Goal: Information Seeking & Learning: Learn about a topic

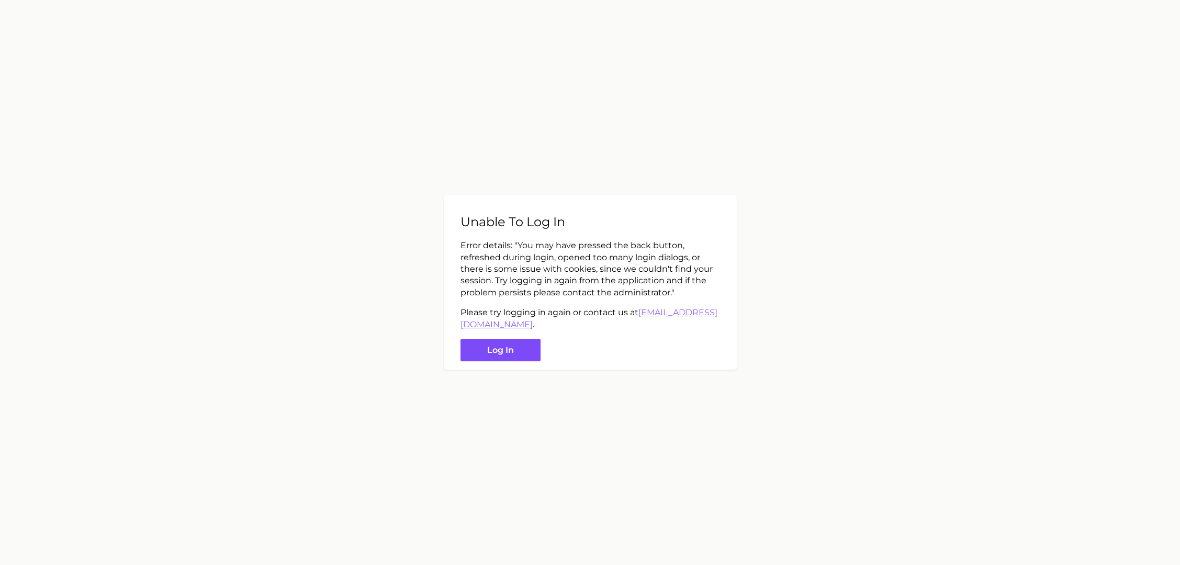
click at [521, 347] on button "Log in" at bounding box center [501, 350] width 80 height 23
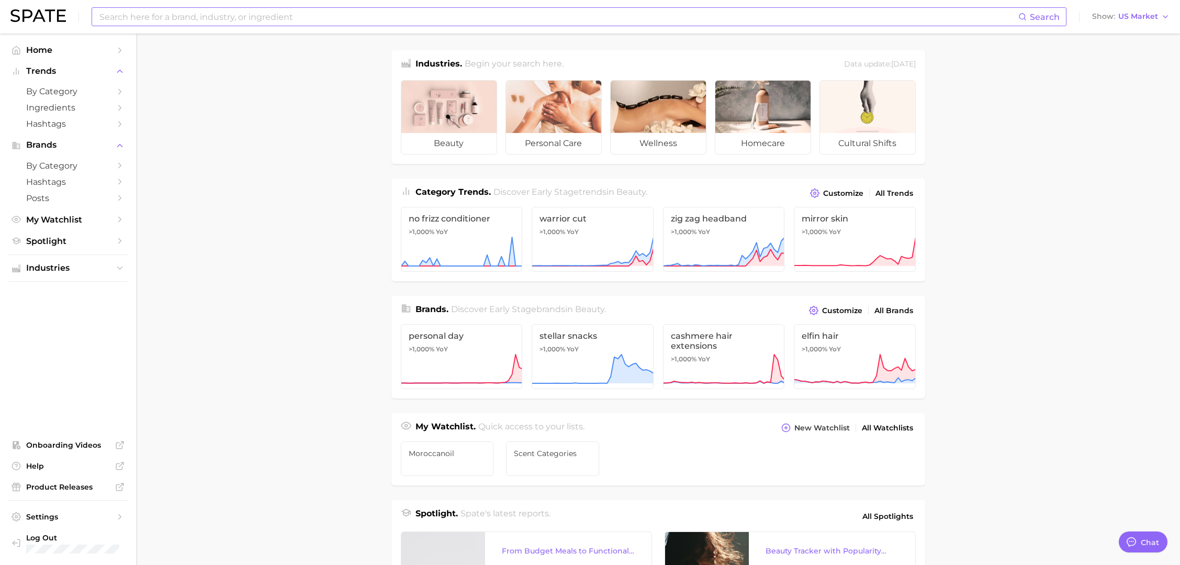
click at [289, 15] on input at bounding box center [558, 17] width 920 height 18
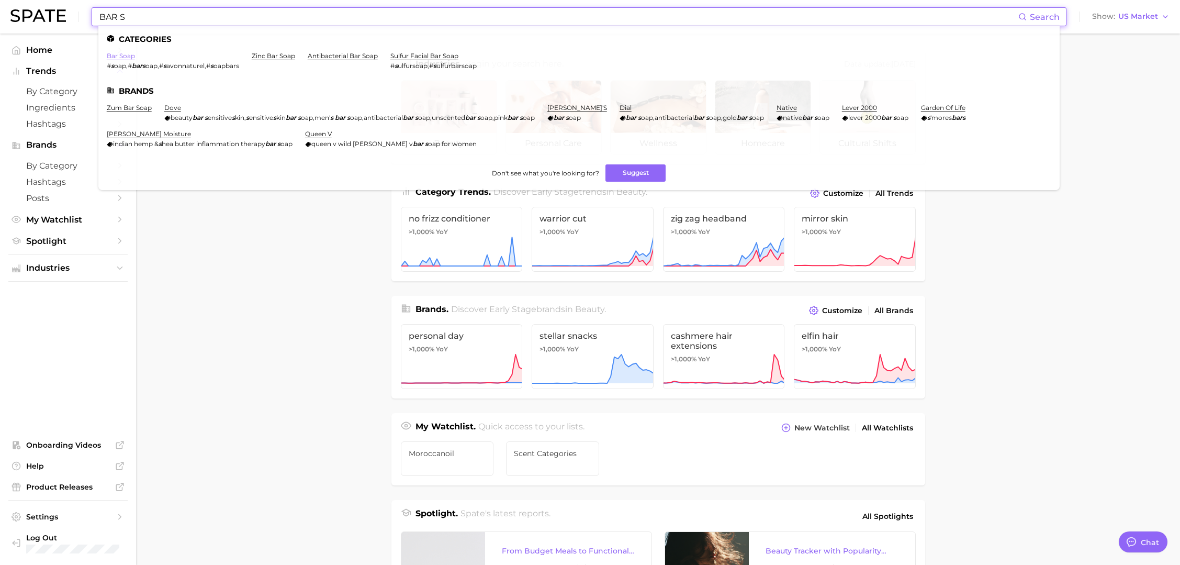
type input "BAR S"
click at [114, 54] on link "bar soap" at bounding box center [121, 56] width 28 height 8
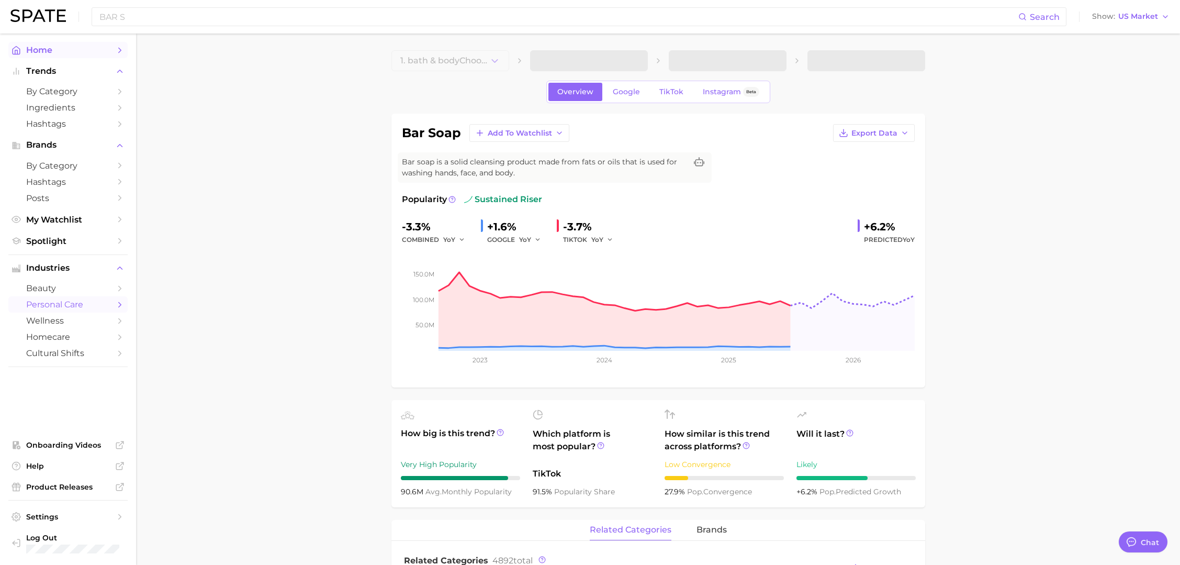
type textarea "x"
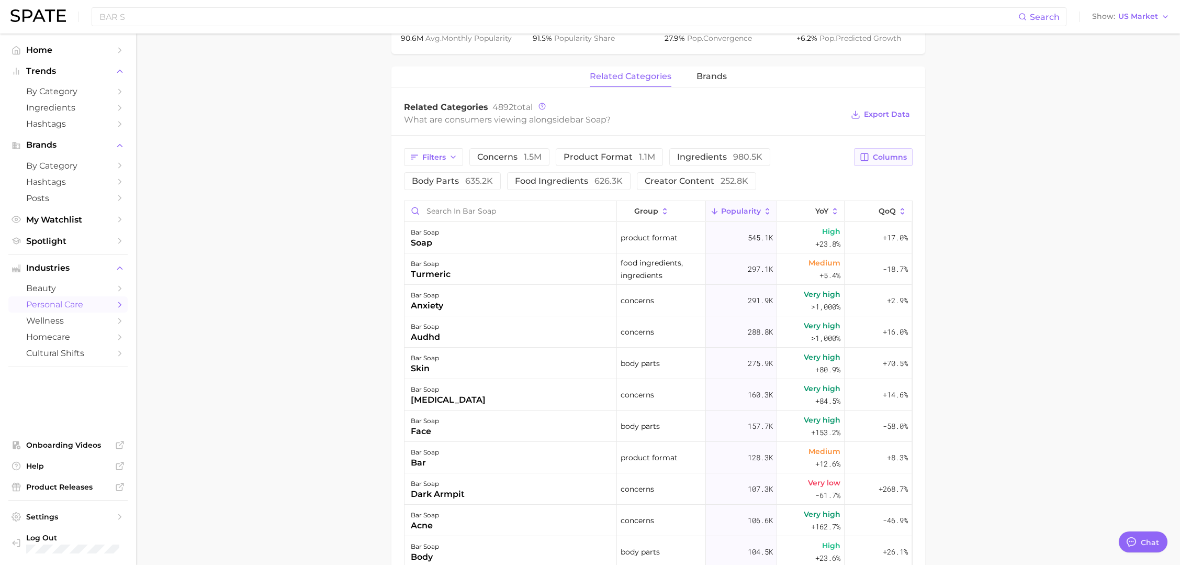
scroll to position [455, 0]
click at [884, 152] on span "Columns" at bounding box center [890, 155] width 34 height 9
click at [756, 225] on rect at bounding box center [757, 227] width 9 height 9
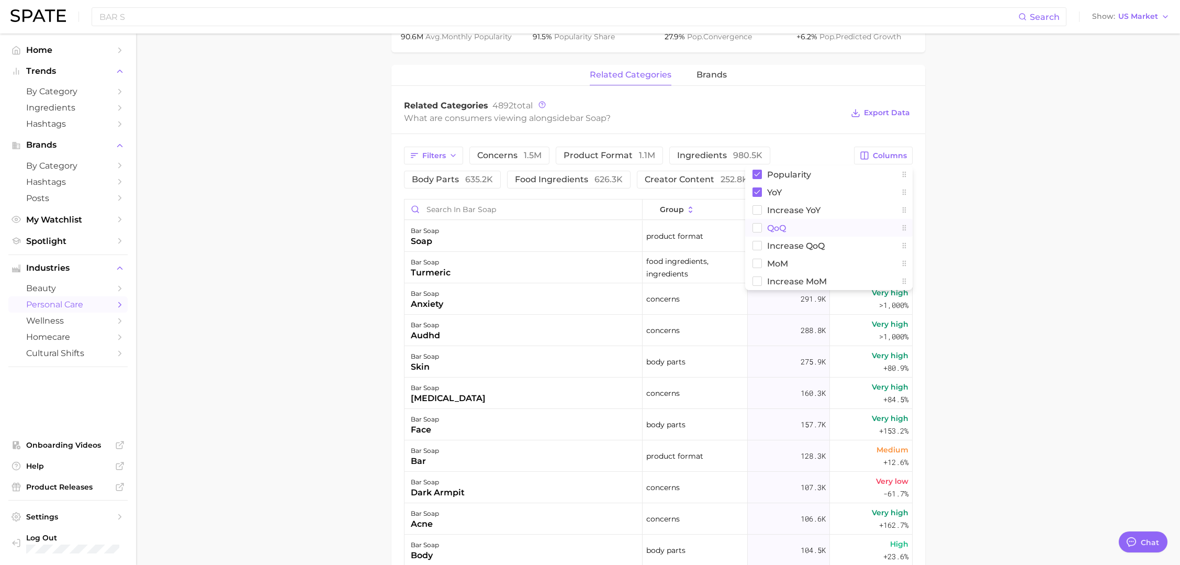
click at [1045, 218] on main "1. bath & body 2. body care products 3. [MEDICAL_DATA] products 4. bar soap Ove…" at bounding box center [658, 204] width 1044 height 1250
click at [424, 334] on div "audhd" at bounding box center [425, 335] width 29 height 13
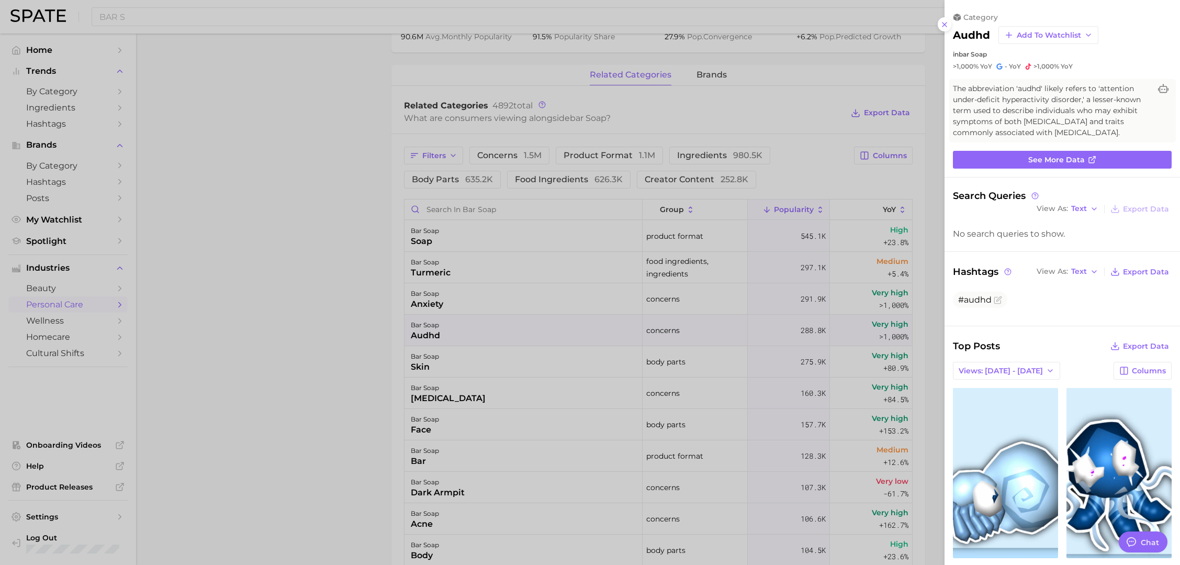
scroll to position [0, 0]
click at [335, 368] on div at bounding box center [590, 282] width 1180 height 565
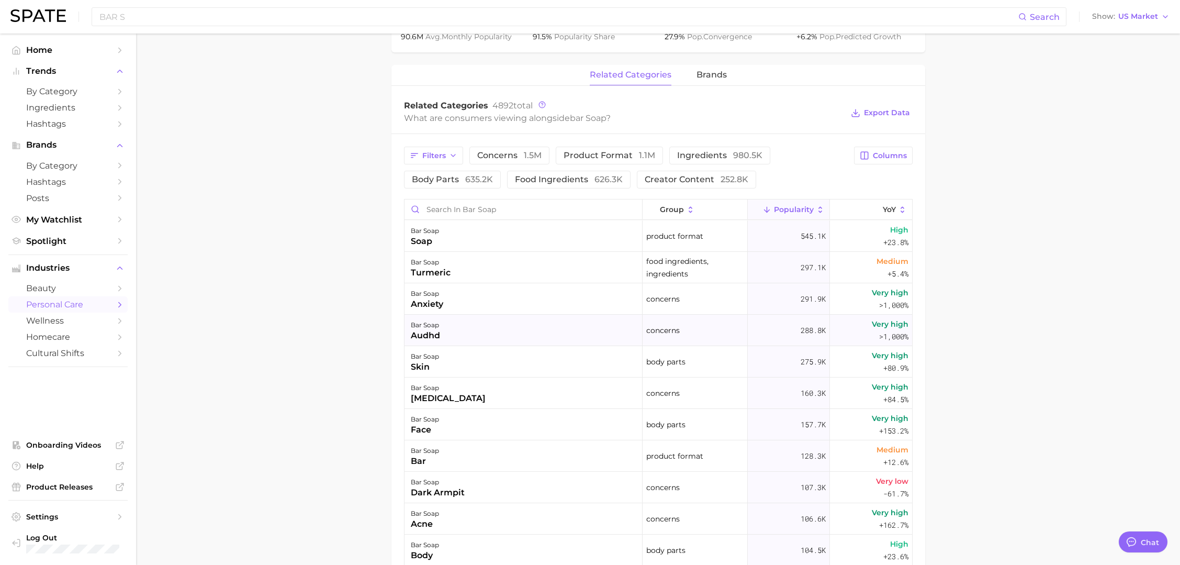
click at [424, 332] on div "audhd" at bounding box center [425, 335] width 29 height 13
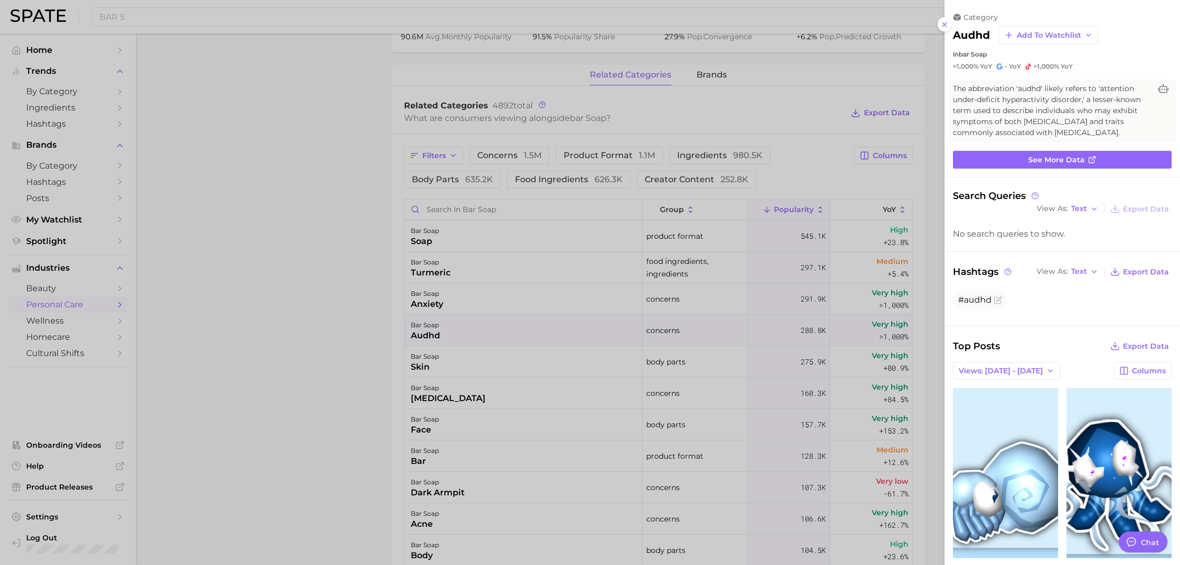
click at [288, 333] on div at bounding box center [590, 282] width 1180 height 565
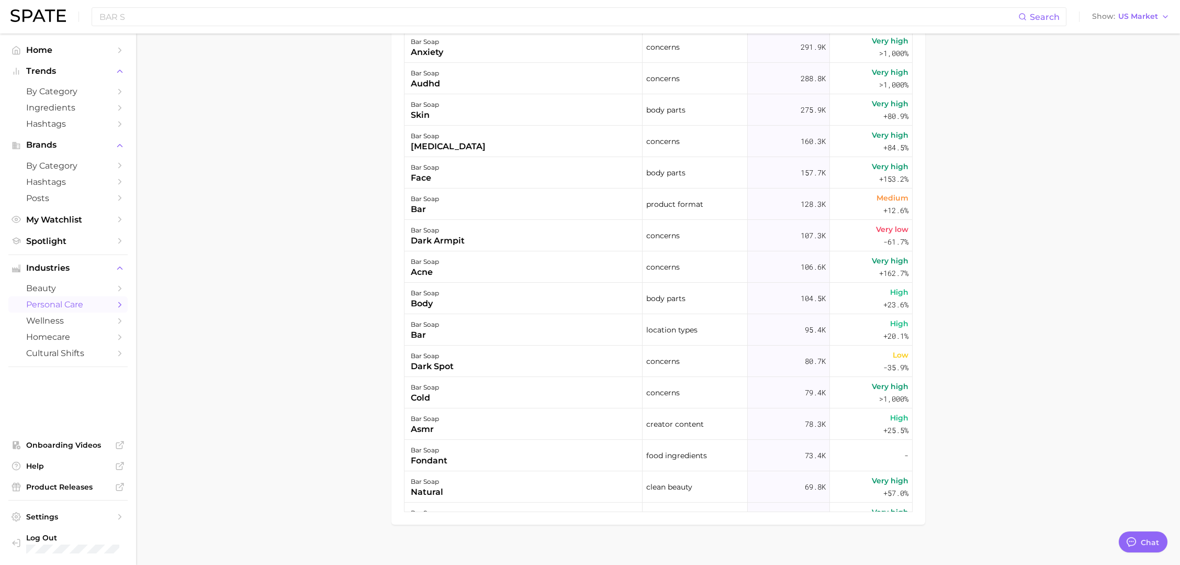
scroll to position [717, 0]
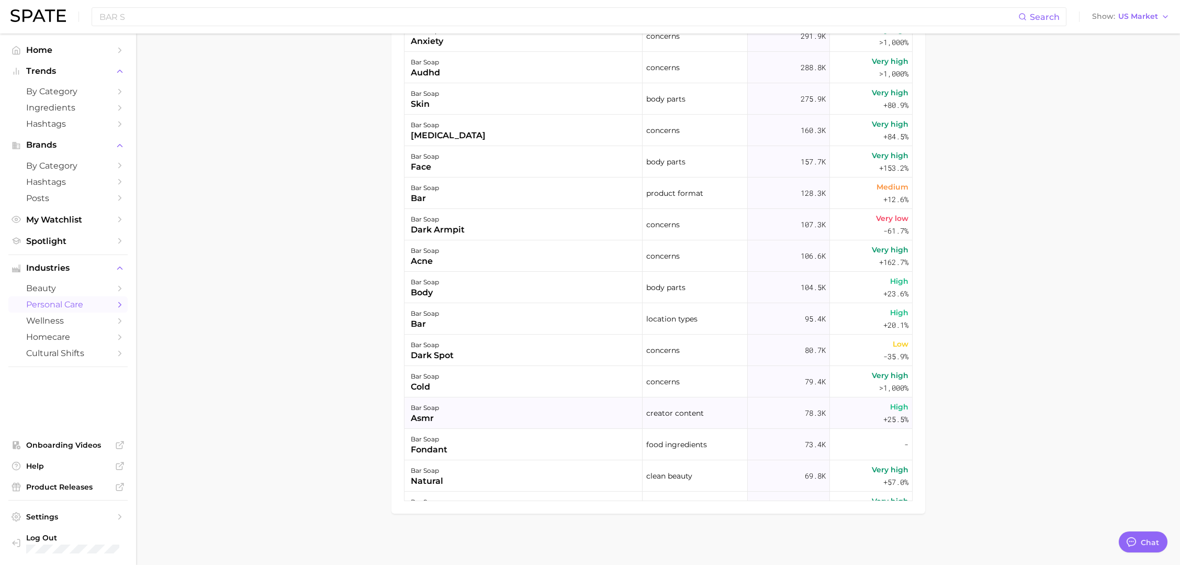
click at [426, 417] on div "asmr" at bounding box center [425, 418] width 28 height 13
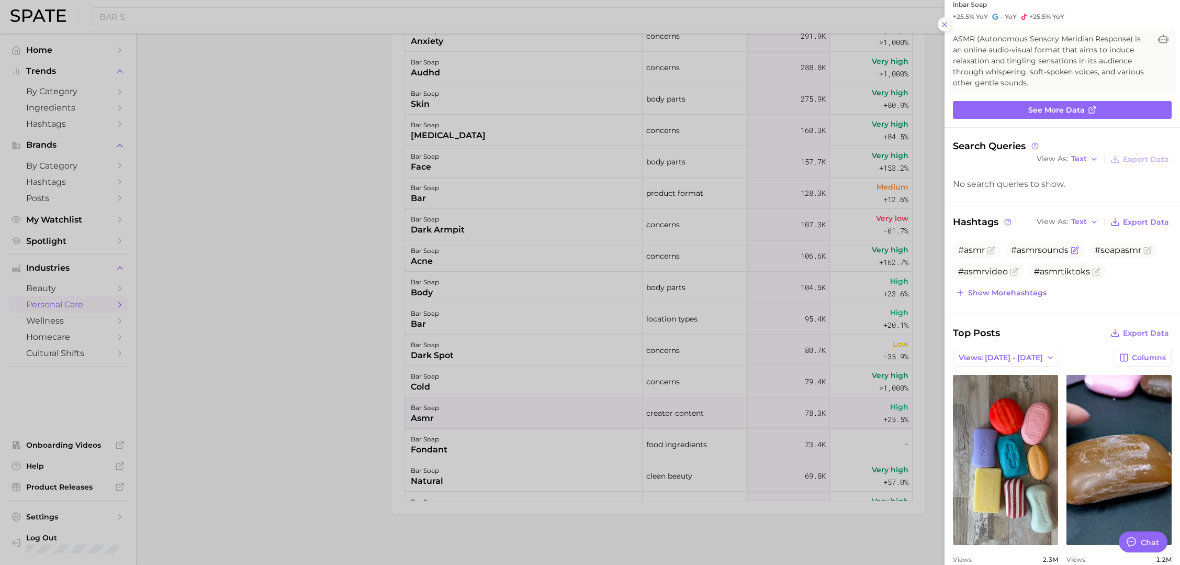
scroll to position [42, 0]
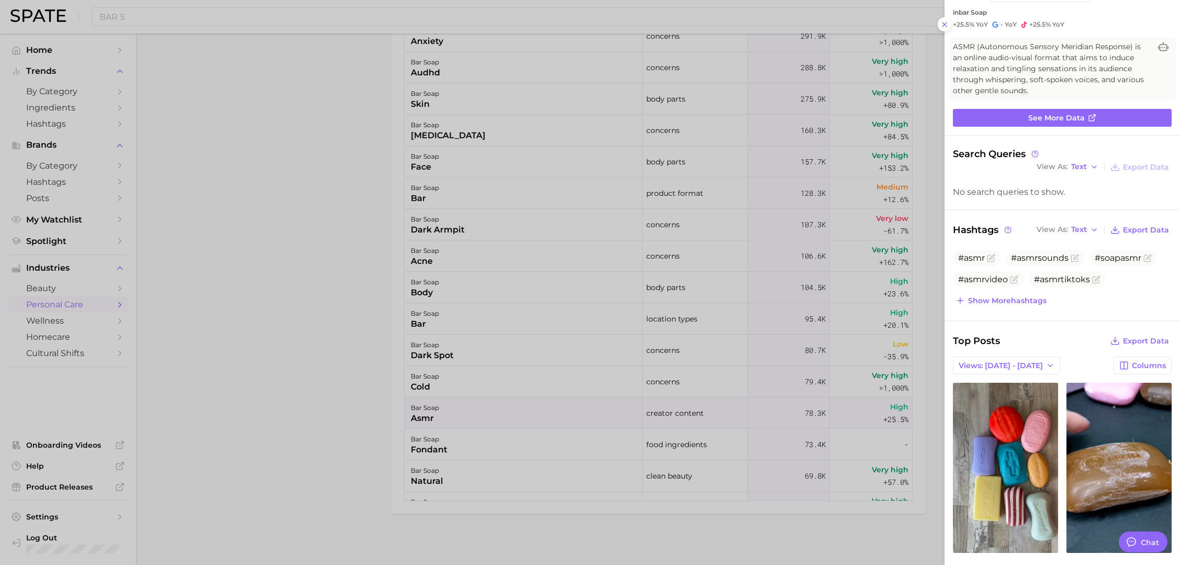
click at [288, 408] on div at bounding box center [590, 282] width 1180 height 565
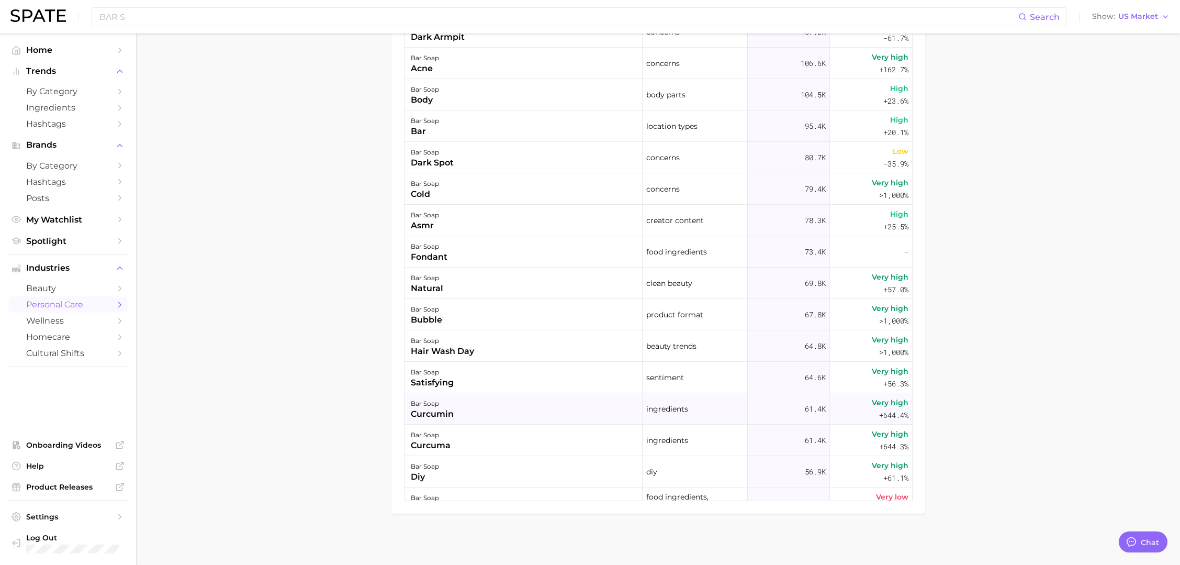
scroll to position [192, 0]
click at [426, 253] on div "fondant" at bounding box center [429, 257] width 37 height 13
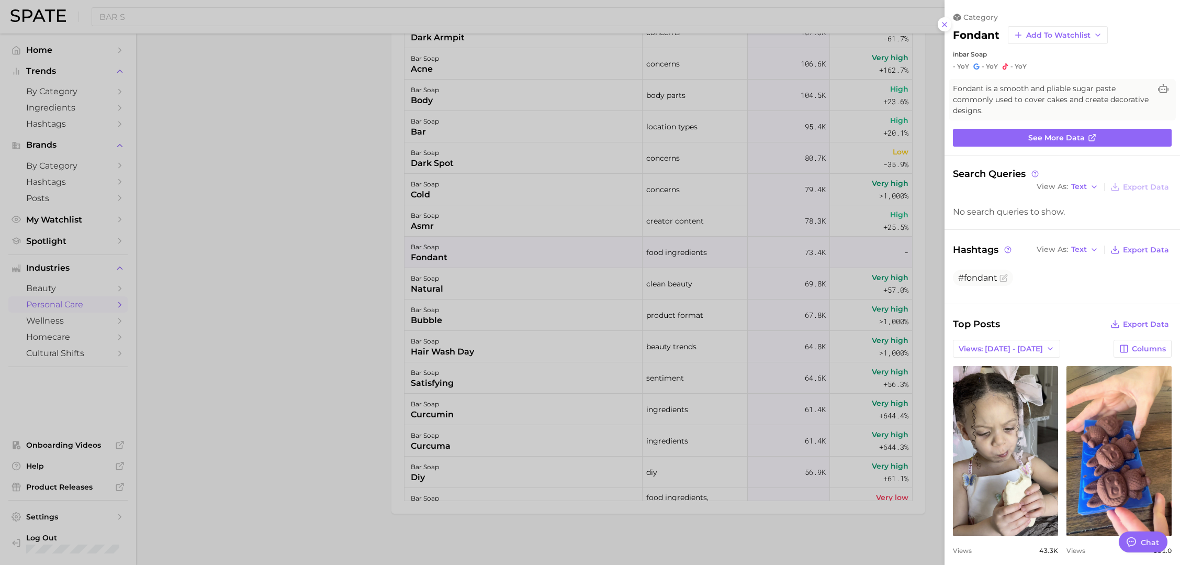
scroll to position [0, 0]
click at [363, 373] on div at bounding box center [590, 282] width 1180 height 565
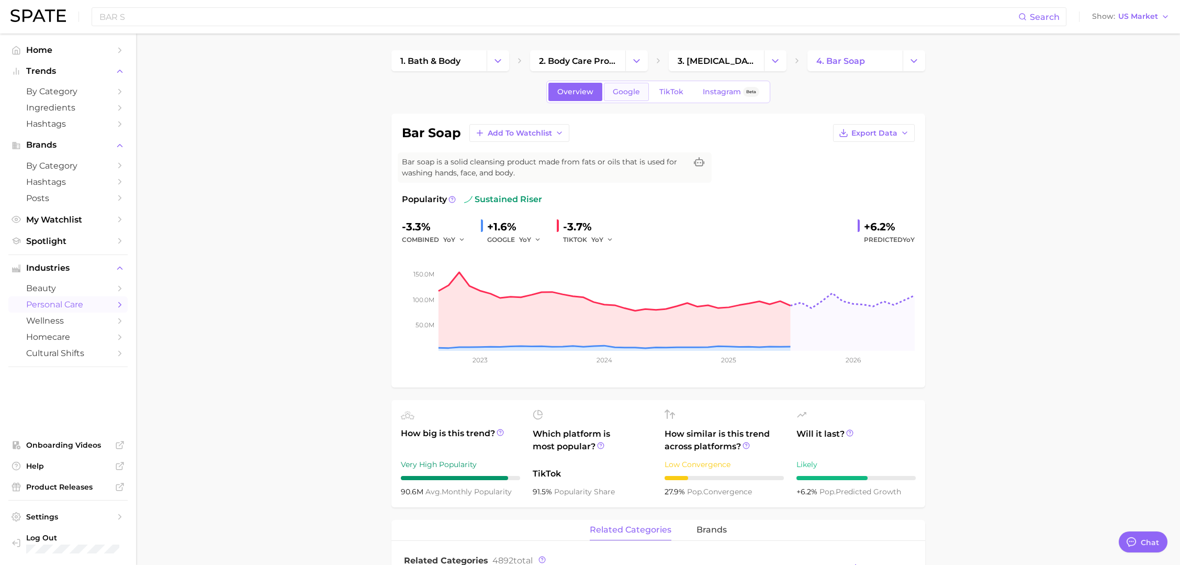
click at [622, 93] on span "Google" at bounding box center [626, 91] width 27 height 9
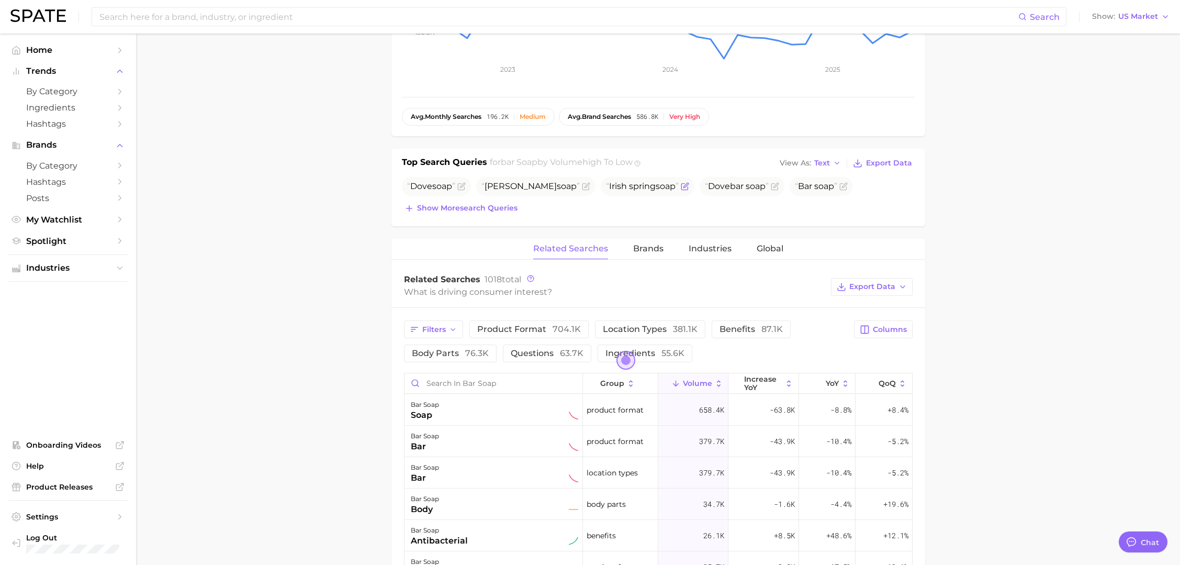
scroll to position [289, 0]
click at [647, 241] on span "Brands" at bounding box center [648, 245] width 30 height 9
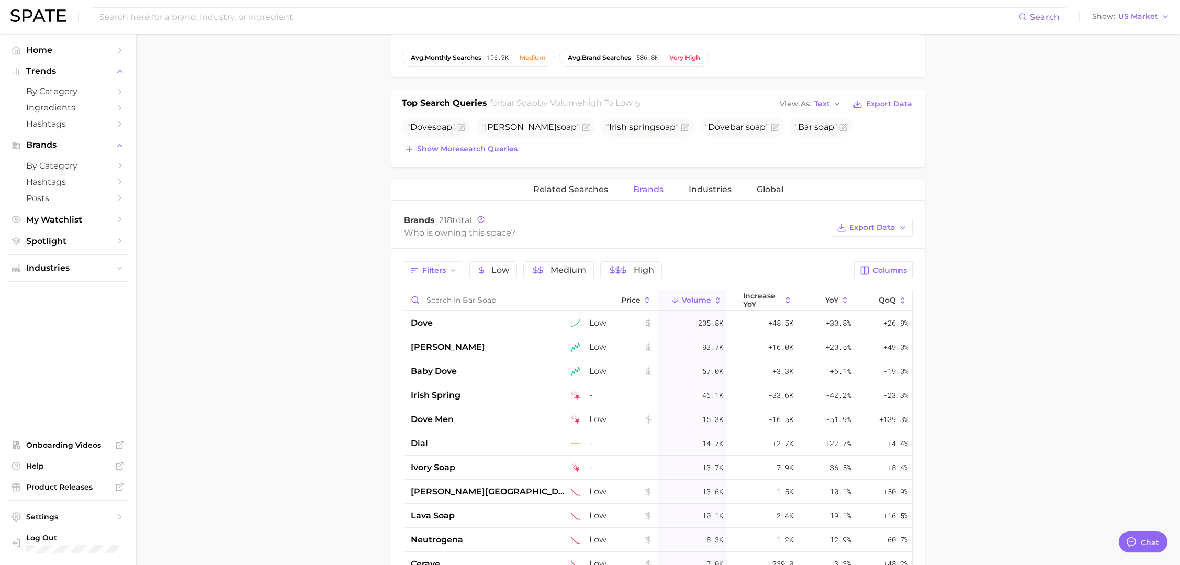
scroll to position [350, 0]
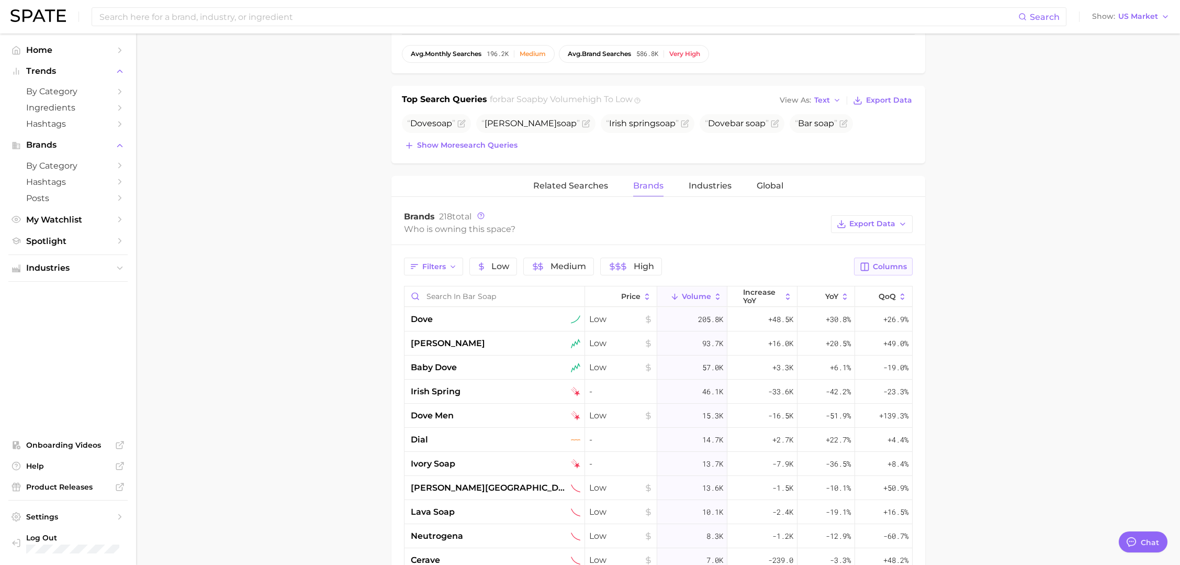
click at [880, 263] on span "Columns" at bounding box center [890, 266] width 34 height 9
click at [759, 356] on rect at bounding box center [757, 356] width 9 height 9
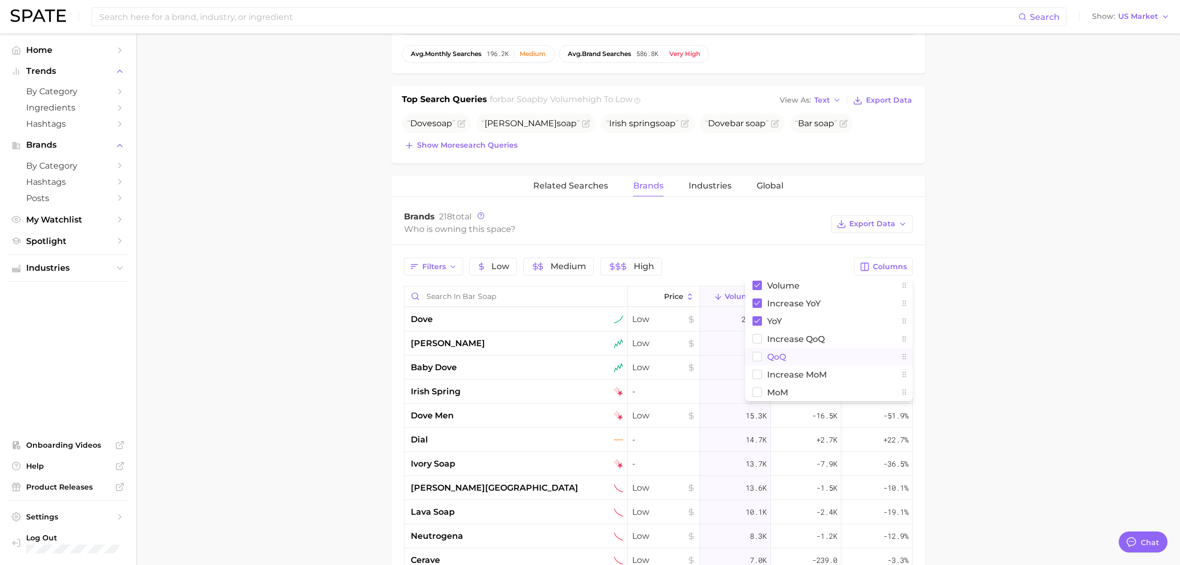
click at [978, 249] on main "1. bath & body 2. body care products 3. [MEDICAL_DATA] products 4. bar soap Ove…" at bounding box center [658, 299] width 1044 height 1231
click at [748, 292] on span "Volume" at bounding box center [739, 296] width 29 height 8
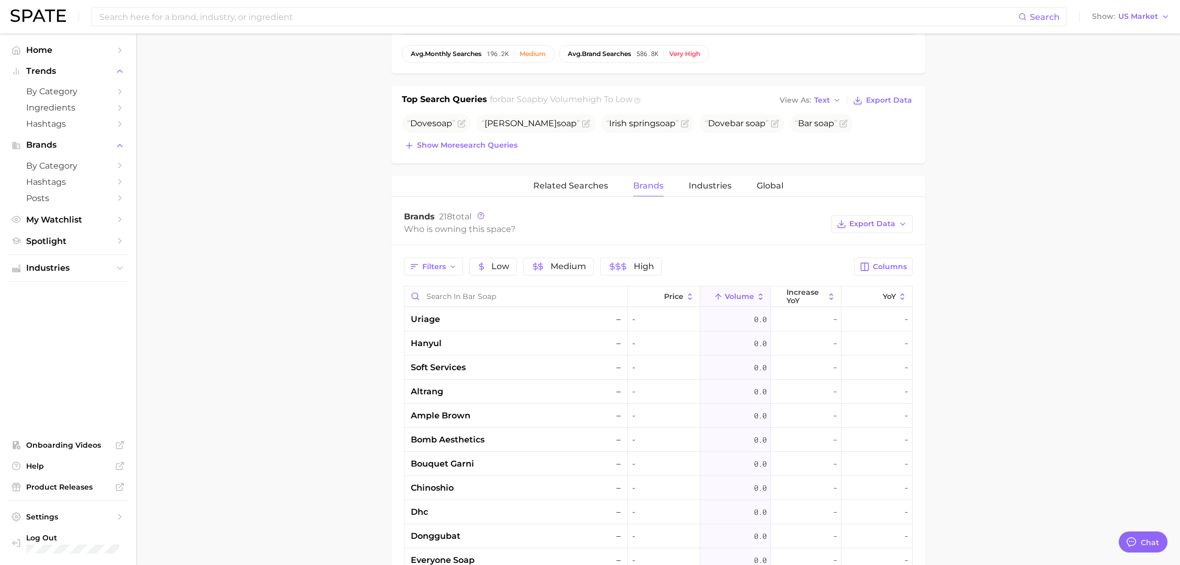
click at [748, 292] on span "Volume" at bounding box center [739, 296] width 29 height 8
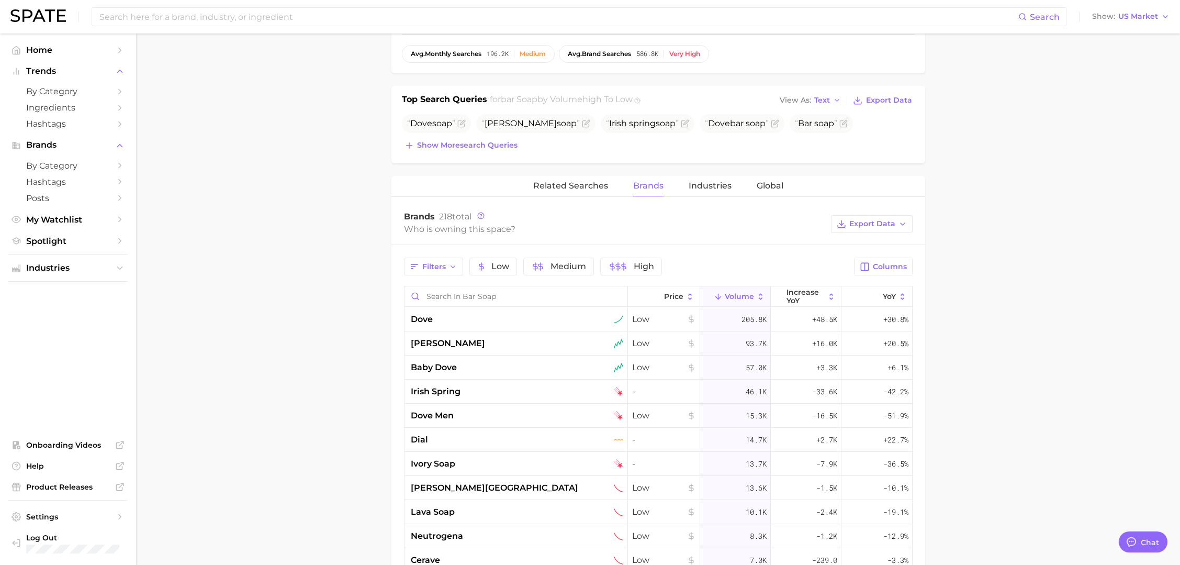
click at [1097, 129] on main "1. bath & body 2. body care products 3. [MEDICAL_DATA] products 4. bar soap Ove…" at bounding box center [658, 299] width 1044 height 1231
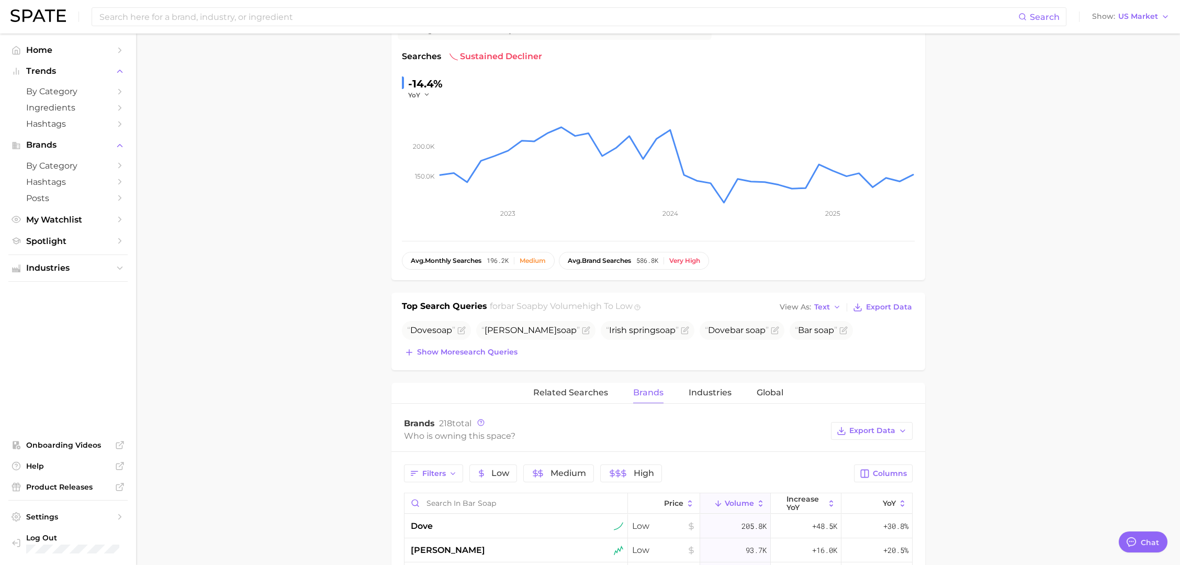
scroll to position [119, 0]
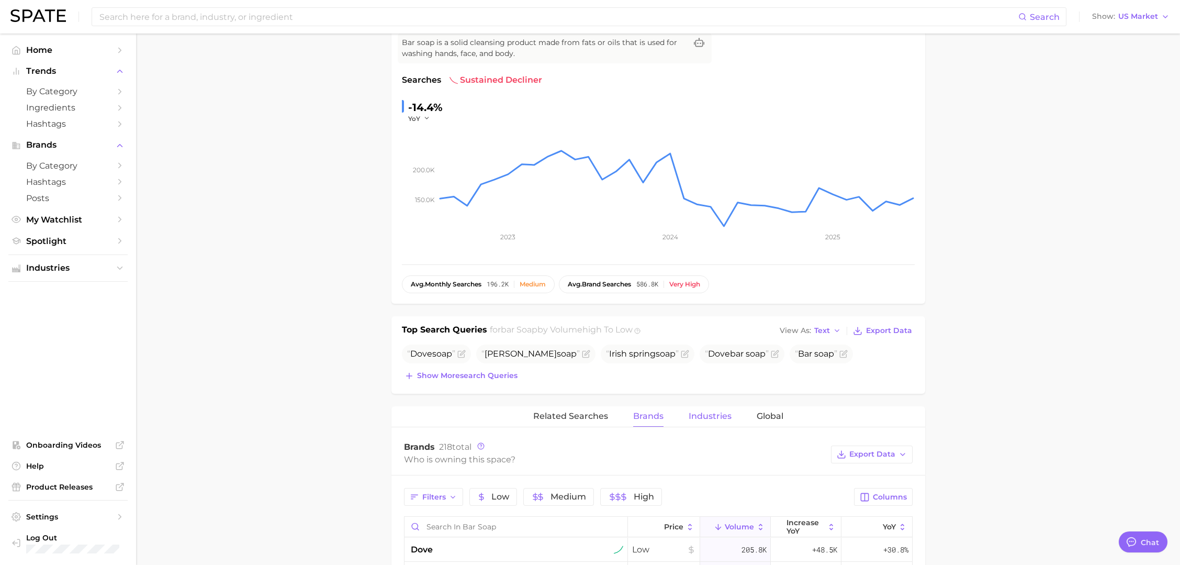
click at [701, 420] on button "Industries" at bounding box center [710, 416] width 43 height 20
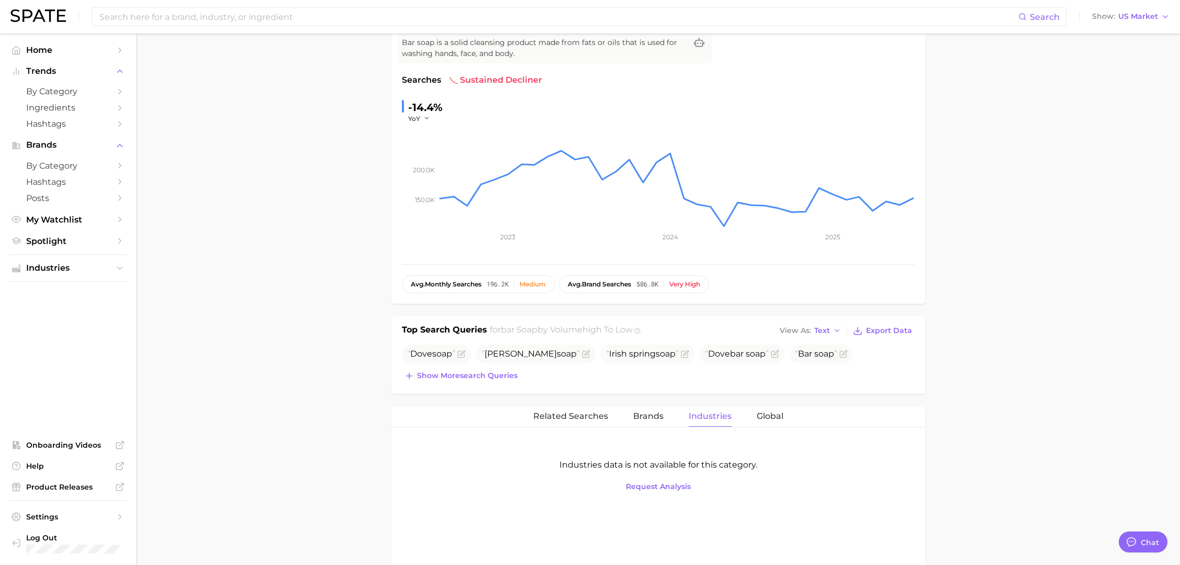
click at [693, 411] on span "Industries" at bounding box center [710, 415] width 43 height 9
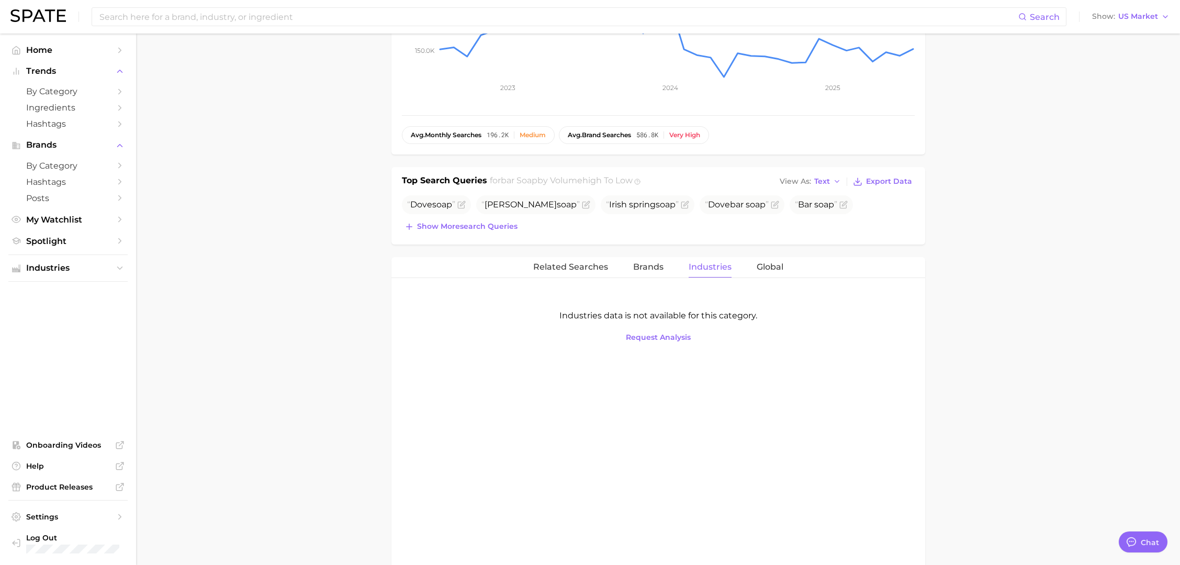
scroll to position [266, 0]
click at [767, 268] on span "Global" at bounding box center [770, 269] width 27 height 9
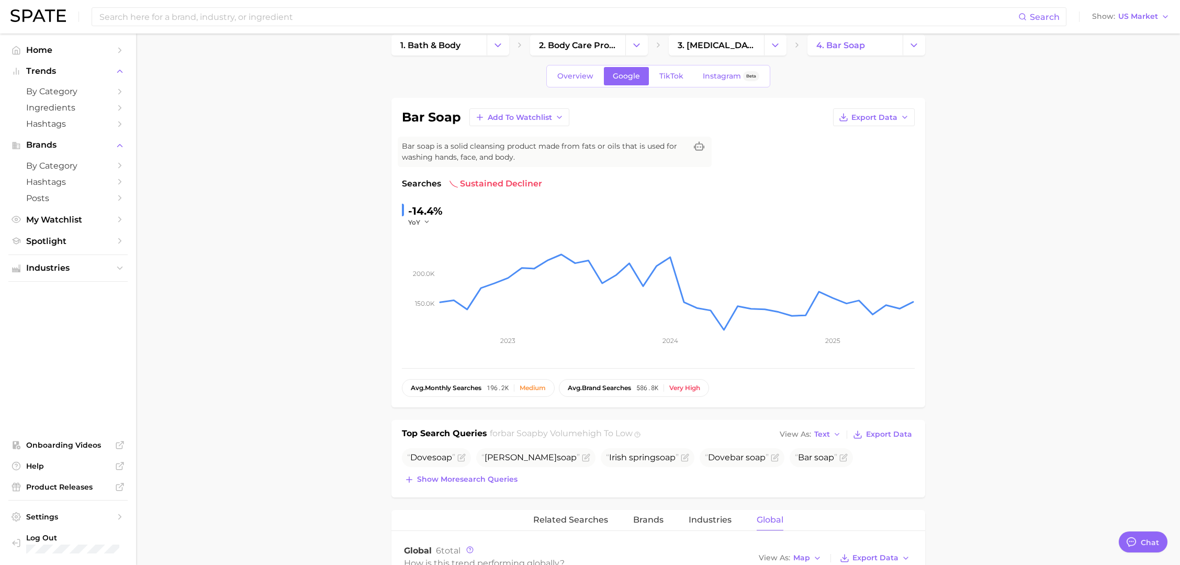
scroll to position [0, 0]
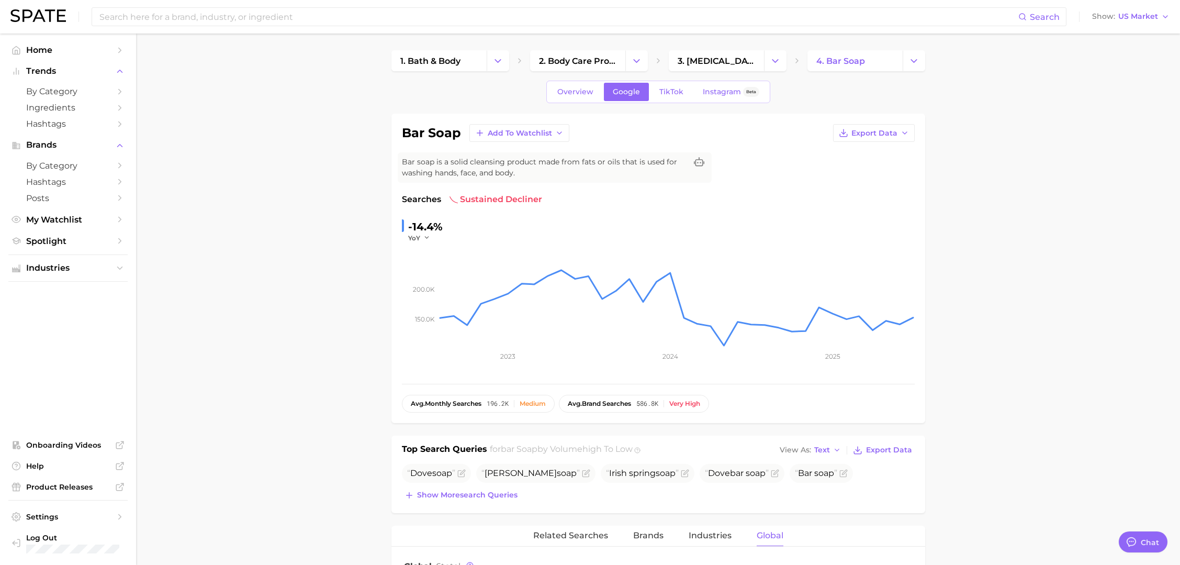
click at [675, 81] on div "Overview Google TikTok Instagram Beta" at bounding box center [658, 92] width 224 height 23
click at [670, 89] on span "TikTok" at bounding box center [671, 91] width 24 height 9
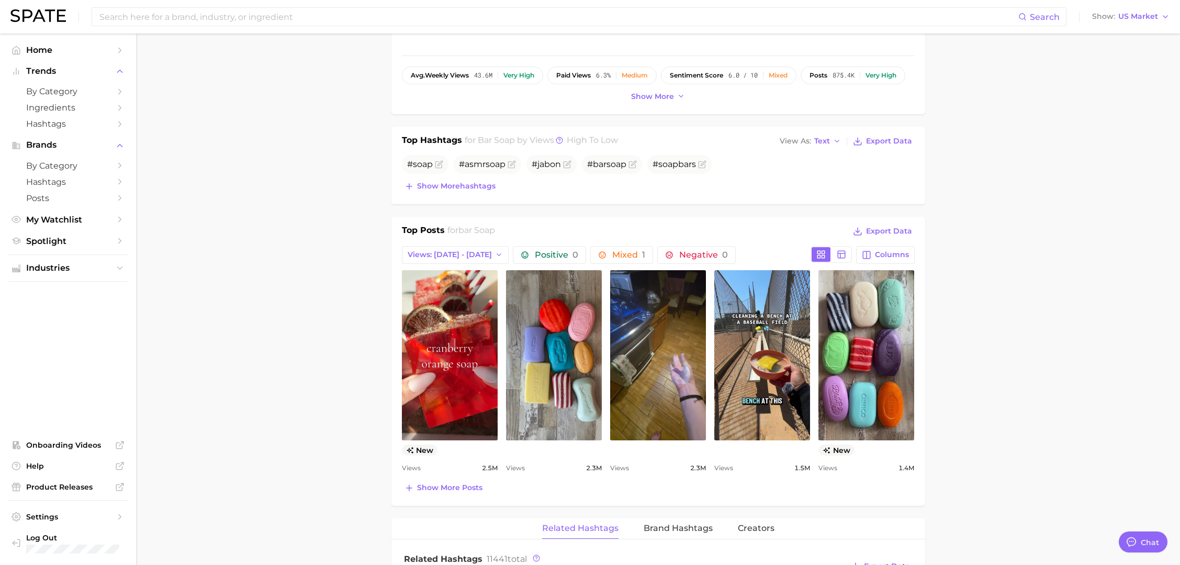
scroll to position [331, 0]
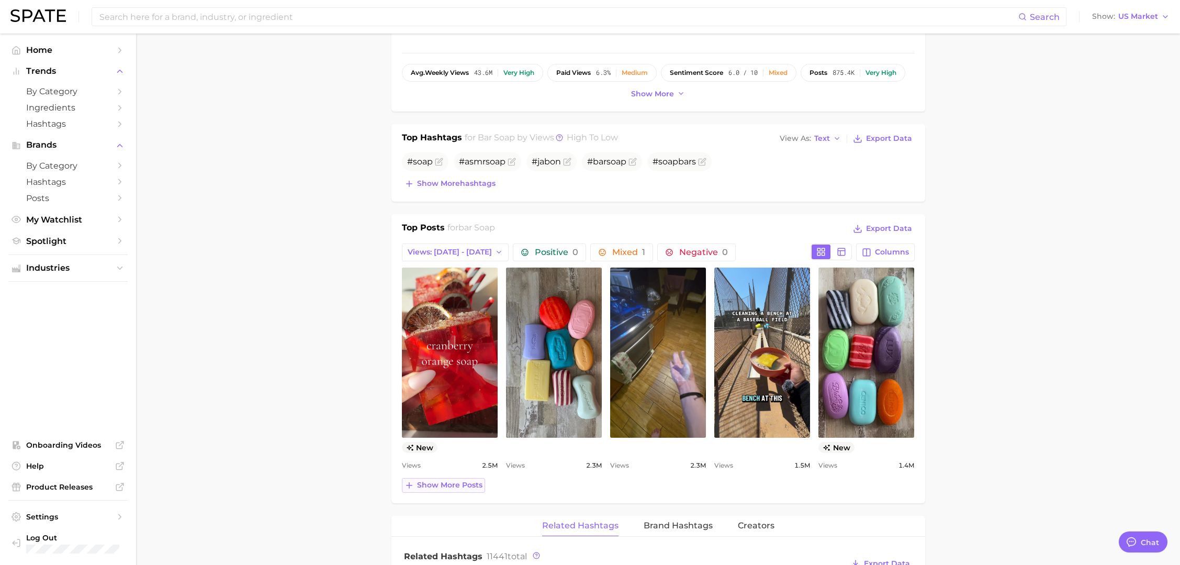
click at [456, 481] on span "Show more posts" at bounding box center [449, 484] width 65 height 9
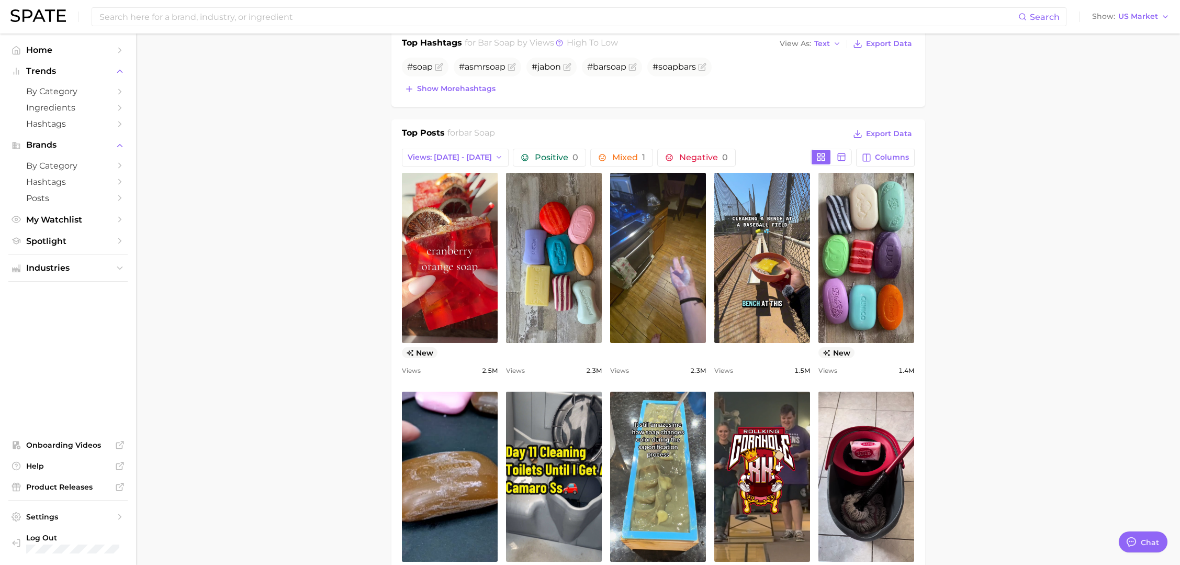
scroll to position [427, 0]
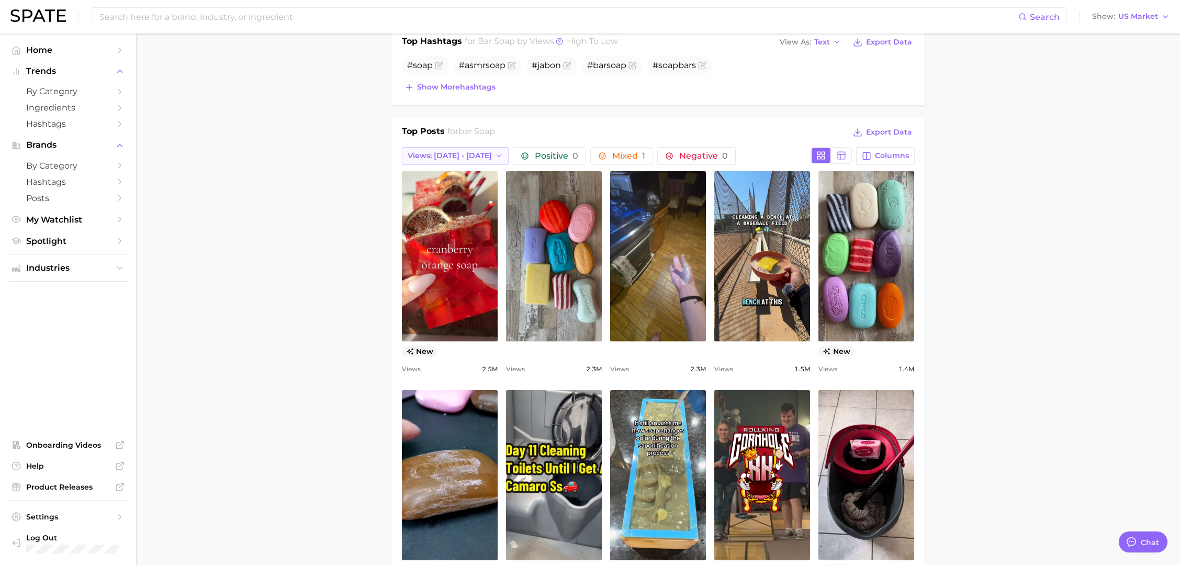
click at [451, 152] on span "Views: [DATE] - [DATE]" at bounding box center [450, 155] width 84 height 9
click at [430, 209] on button "Total Views" at bounding box center [451, 213] width 115 height 19
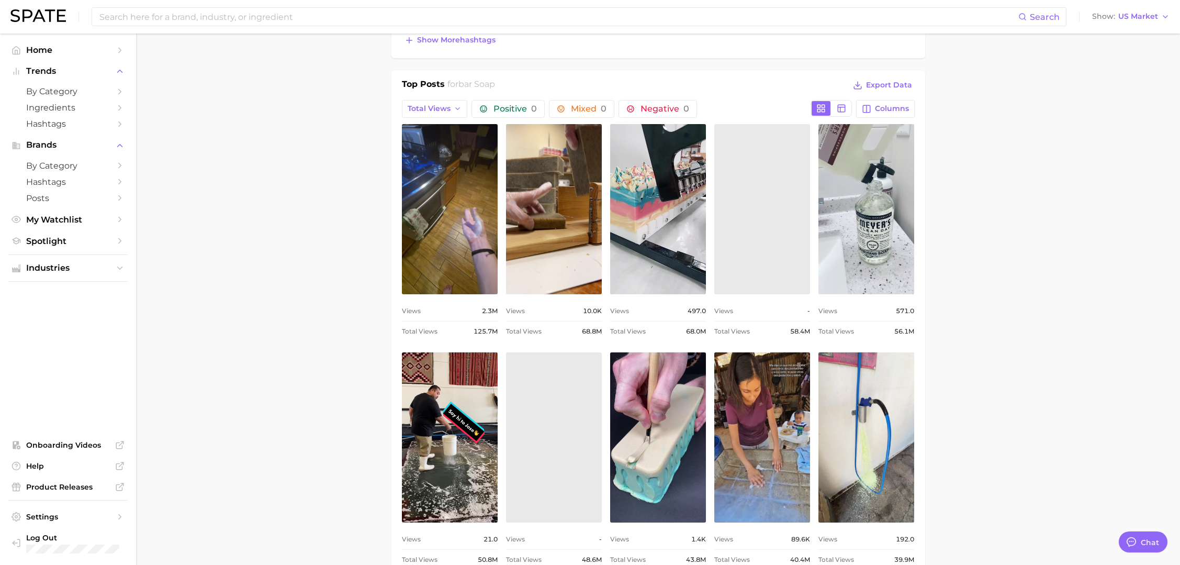
scroll to position [0, 0]
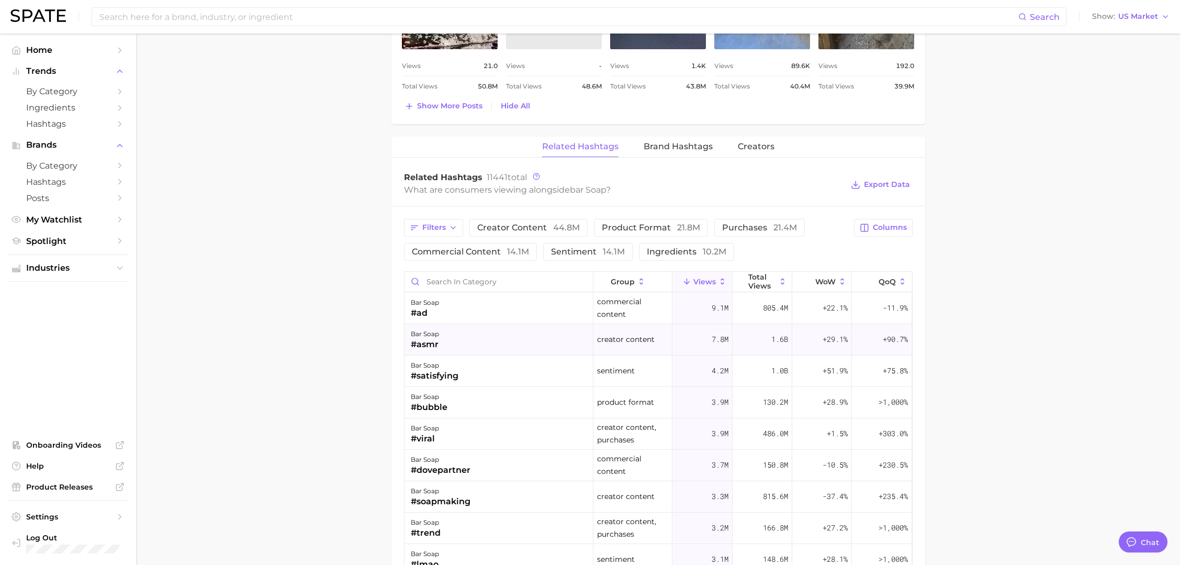
click at [428, 340] on div "#asmr" at bounding box center [425, 344] width 28 height 13
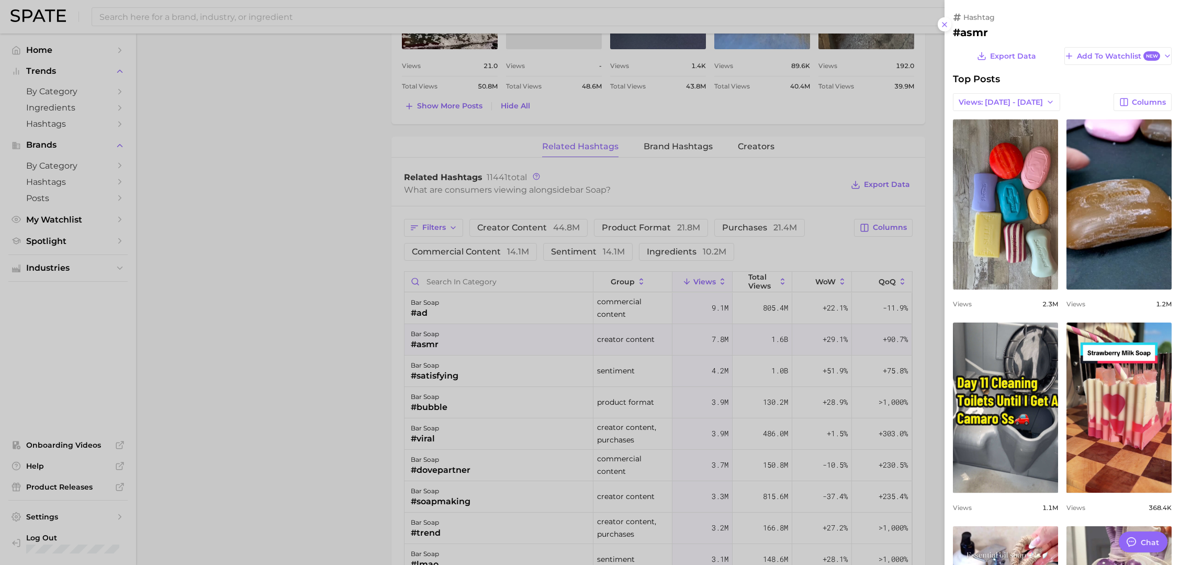
click at [427, 340] on div at bounding box center [590, 282] width 1180 height 565
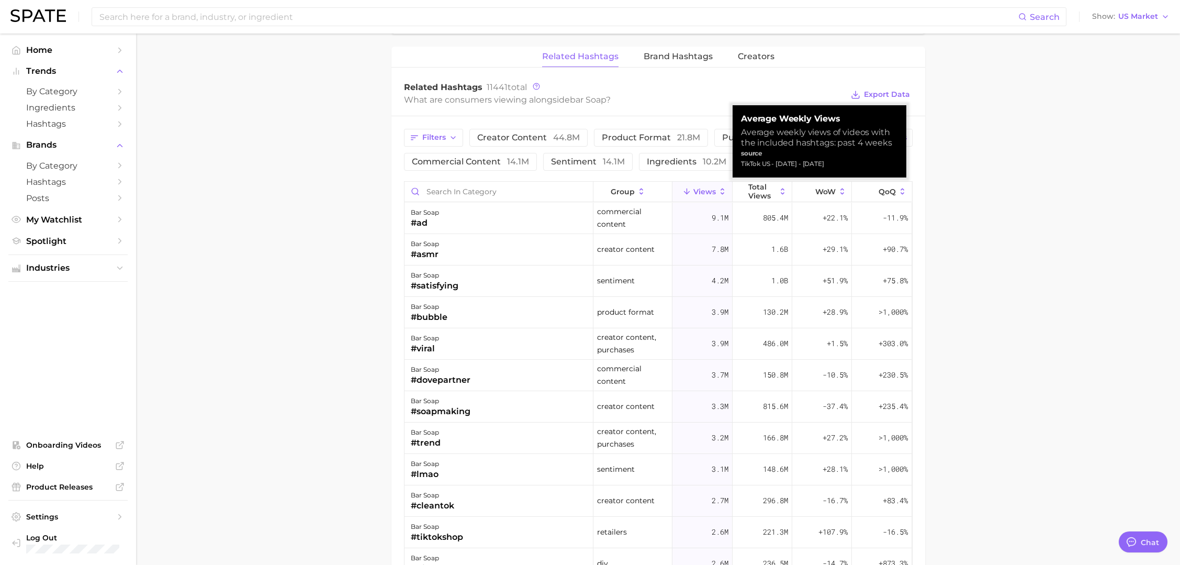
click at [724, 187] on icon at bounding box center [722, 191] width 9 height 9
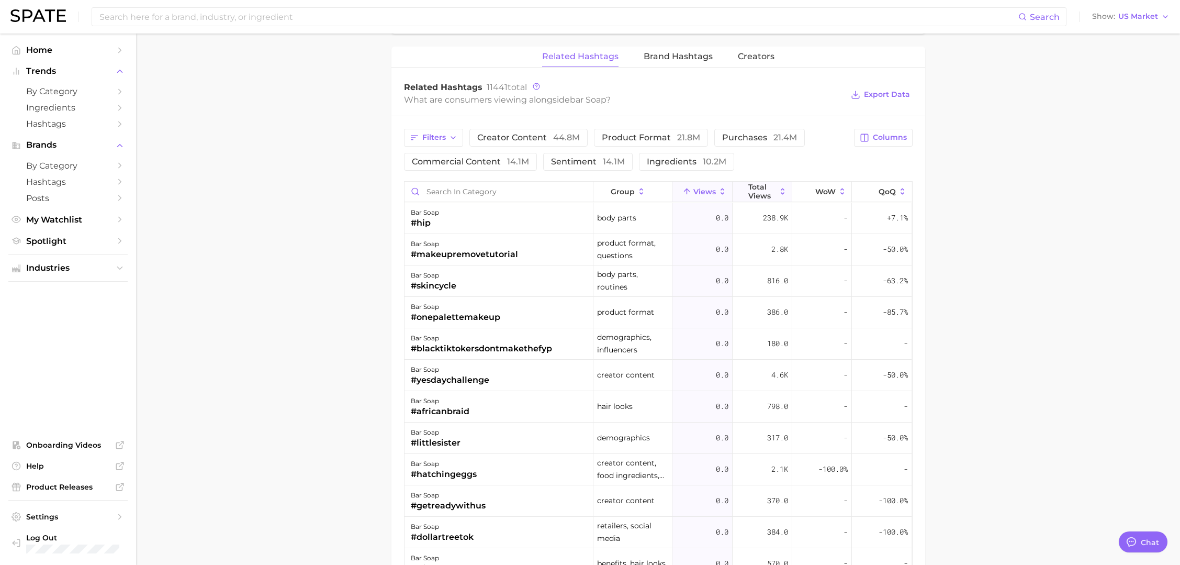
click at [781, 187] on icon at bounding box center [782, 191] width 9 height 9
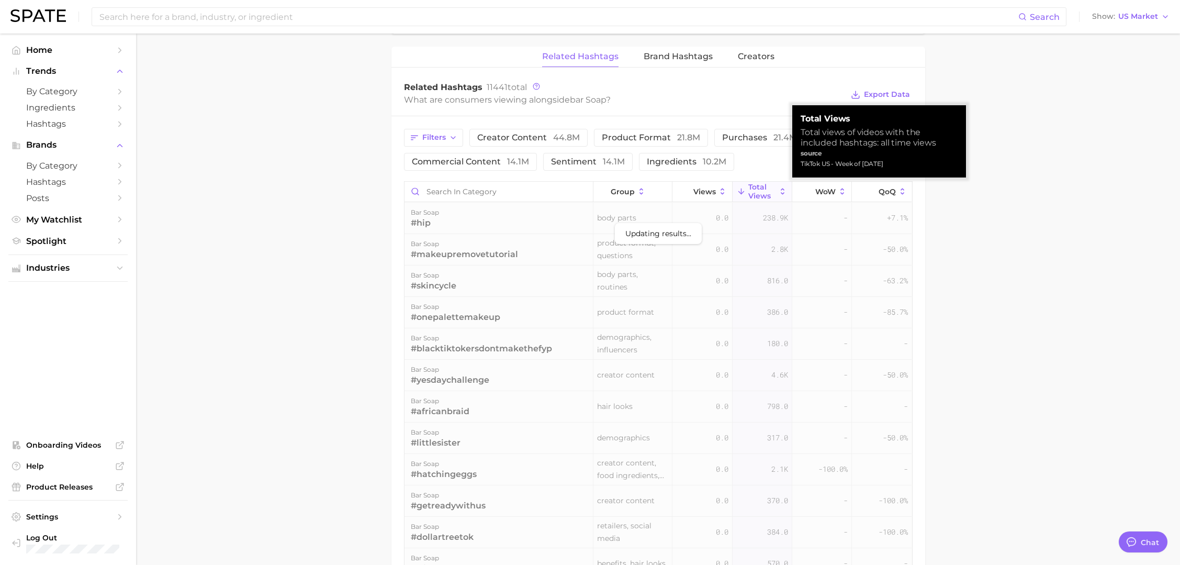
click at [785, 187] on icon at bounding box center [782, 191] width 9 height 9
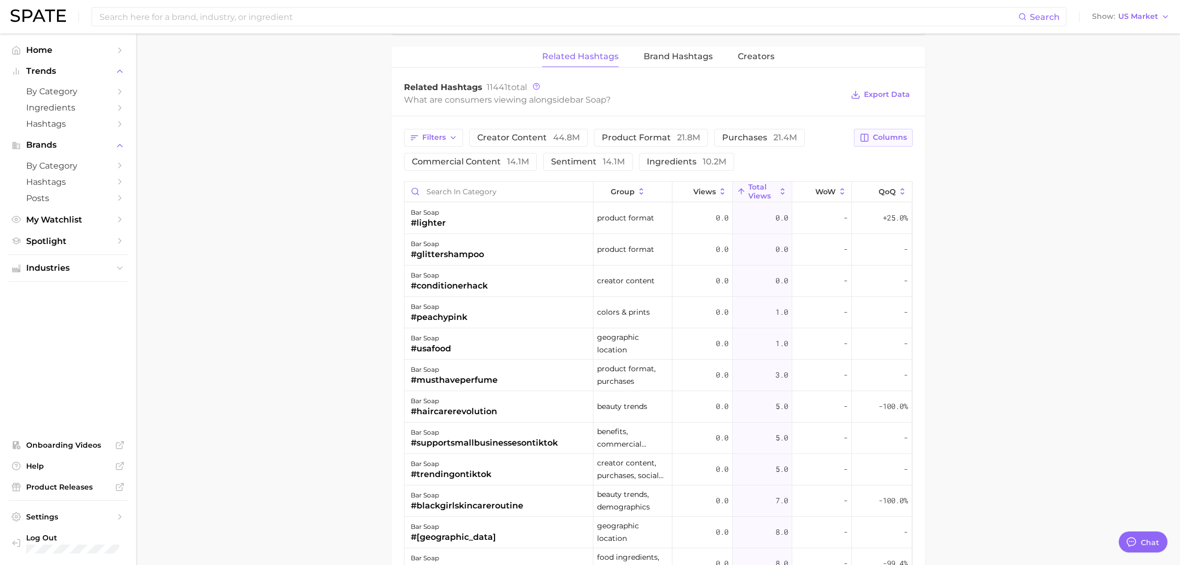
click at [876, 137] on span "Columns" at bounding box center [890, 137] width 34 height 9
click at [756, 243] on rect at bounding box center [757, 245] width 9 height 9
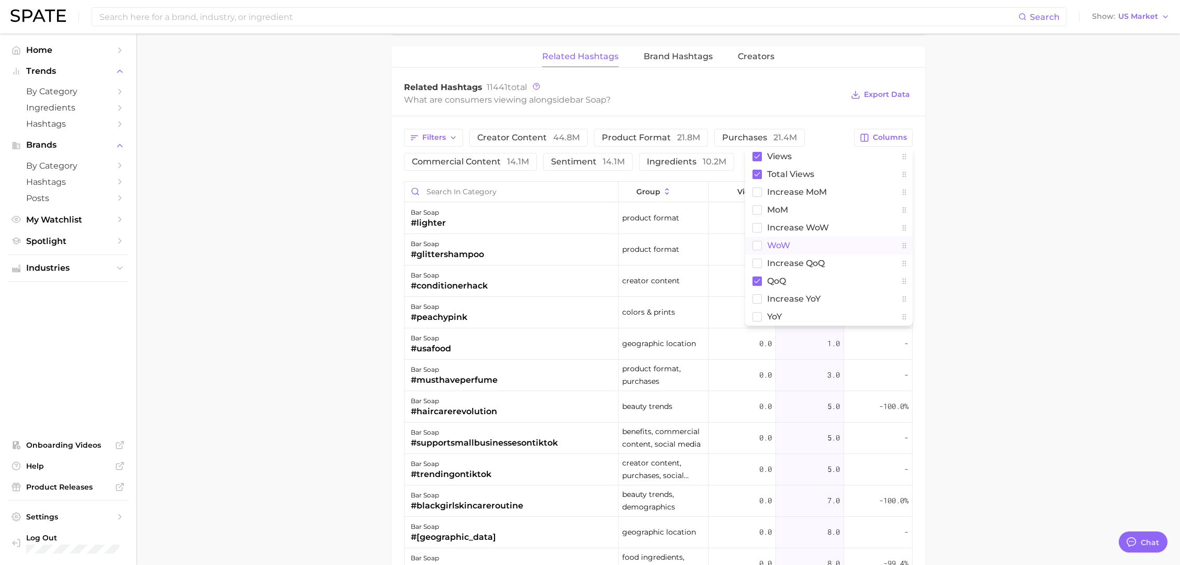
click at [669, 182] on button "group" at bounding box center [664, 192] width 90 height 20
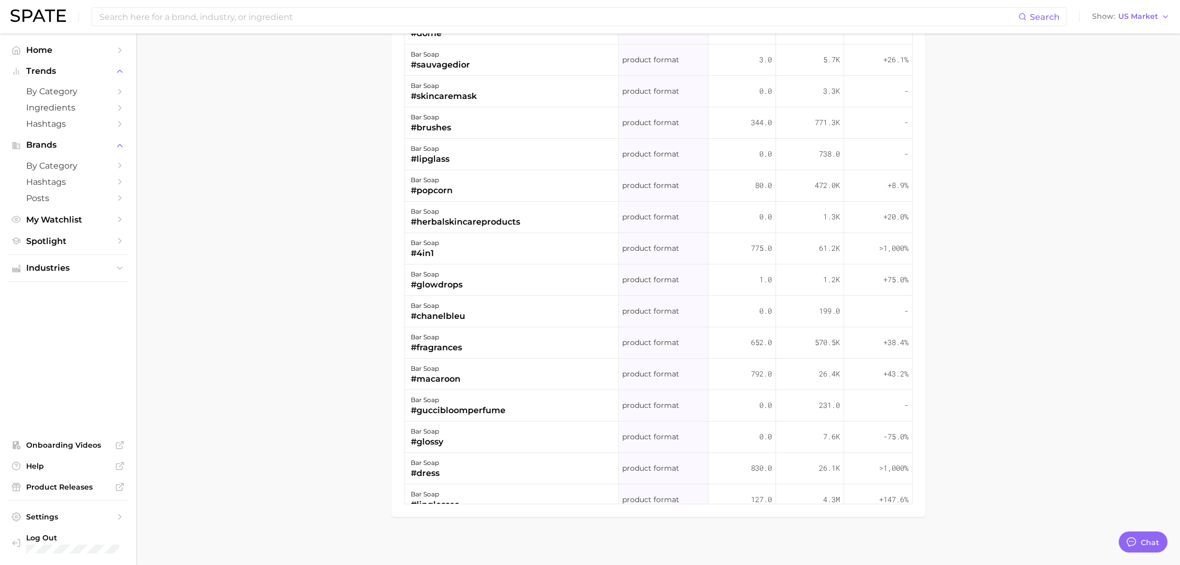
scroll to position [191218, 0]
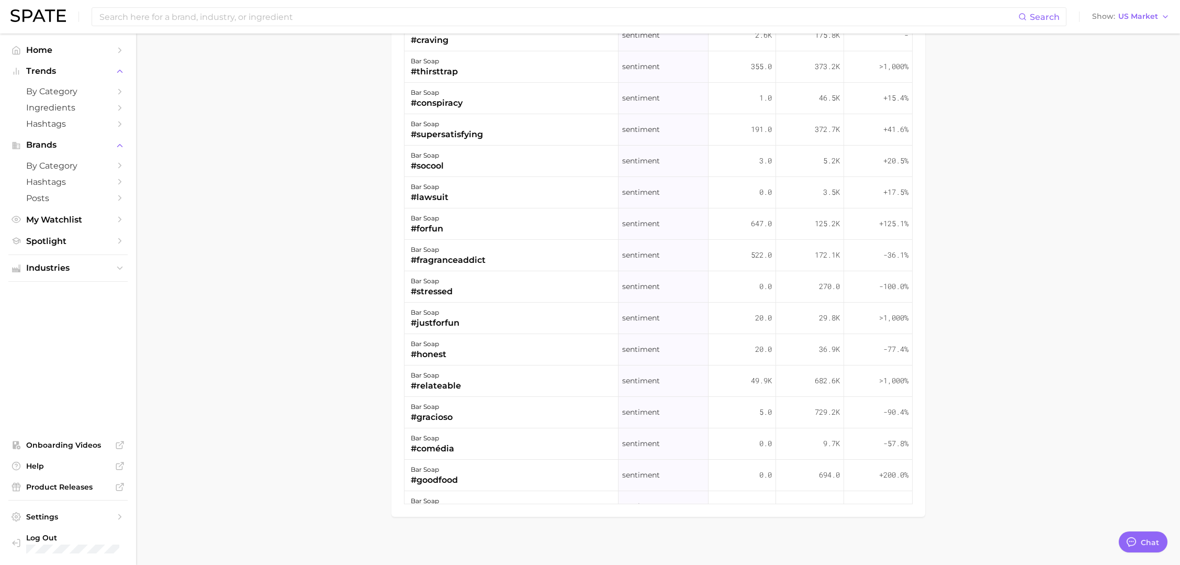
type textarea "x"
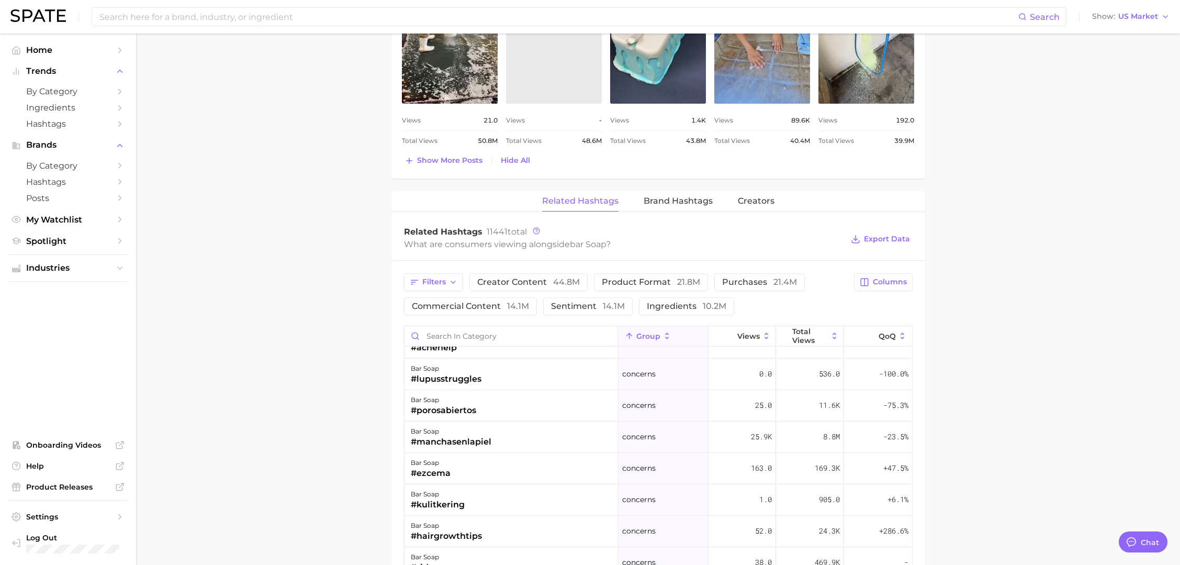
scroll to position [873, 0]
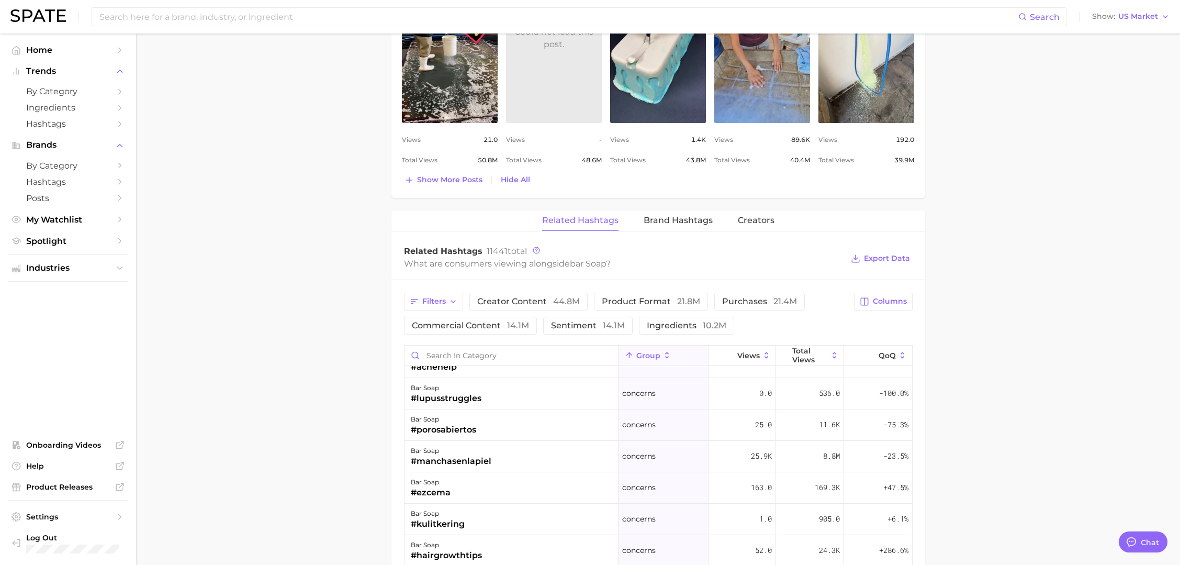
click at [888, 264] on span "Export Data" at bounding box center [880, 258] width 64 height 25
click at [876, 254] on span "Export Data" at bounding box center [887, 258] width 46 height 9
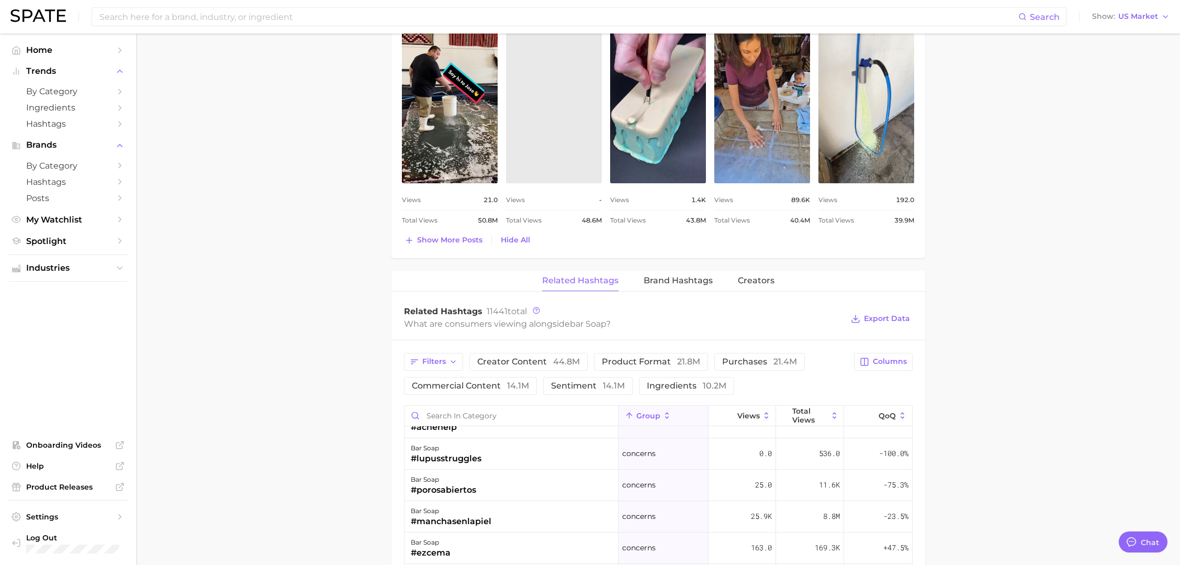
scroll to position [812, 0]
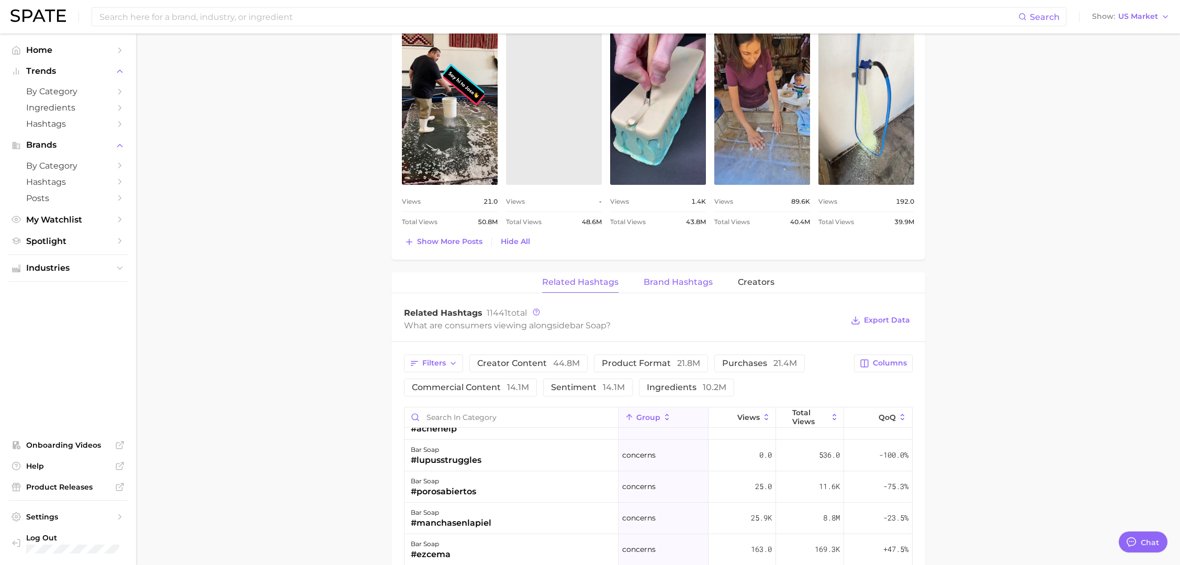
click at [687, 277] on span "Brand Hashtags" at bounding box center [678, 281] width 69 height 9
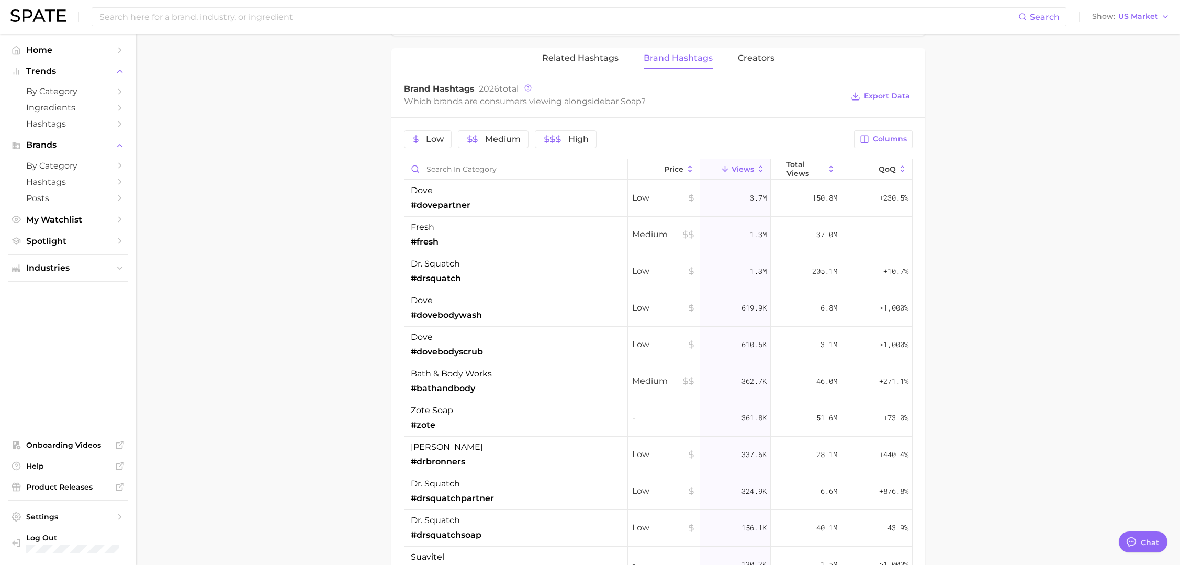
scroll to position [1037, 0]
click at [821, 165] on span "Total Views" at bounding box center [806, 167] width 39 height 17
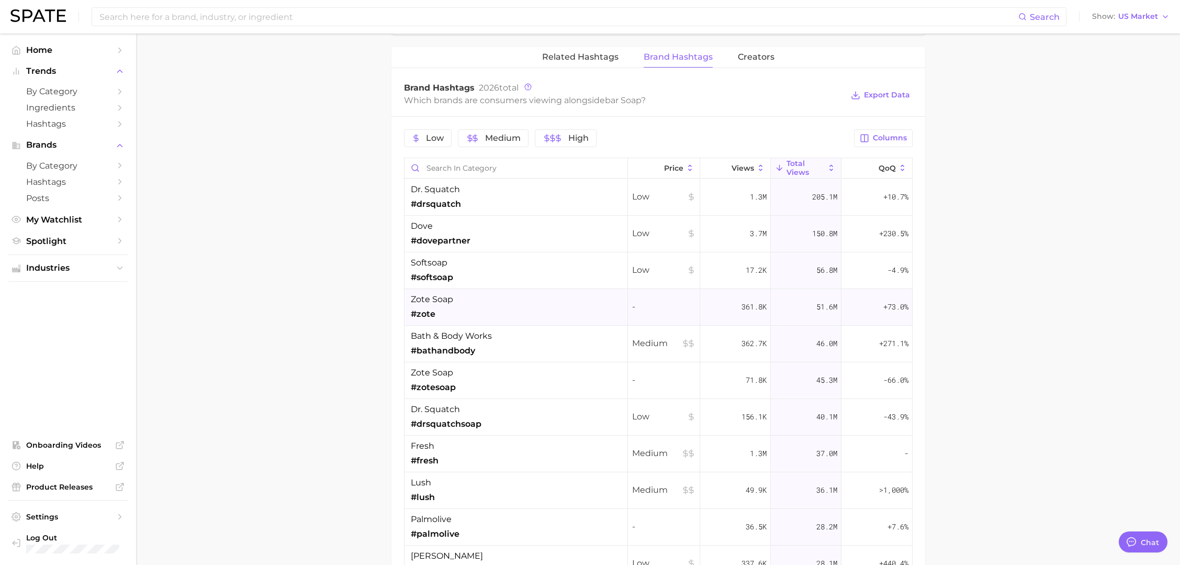
click at [425, 301] on span "zote soap" at bounding box center [432, 299] width 42 height 13
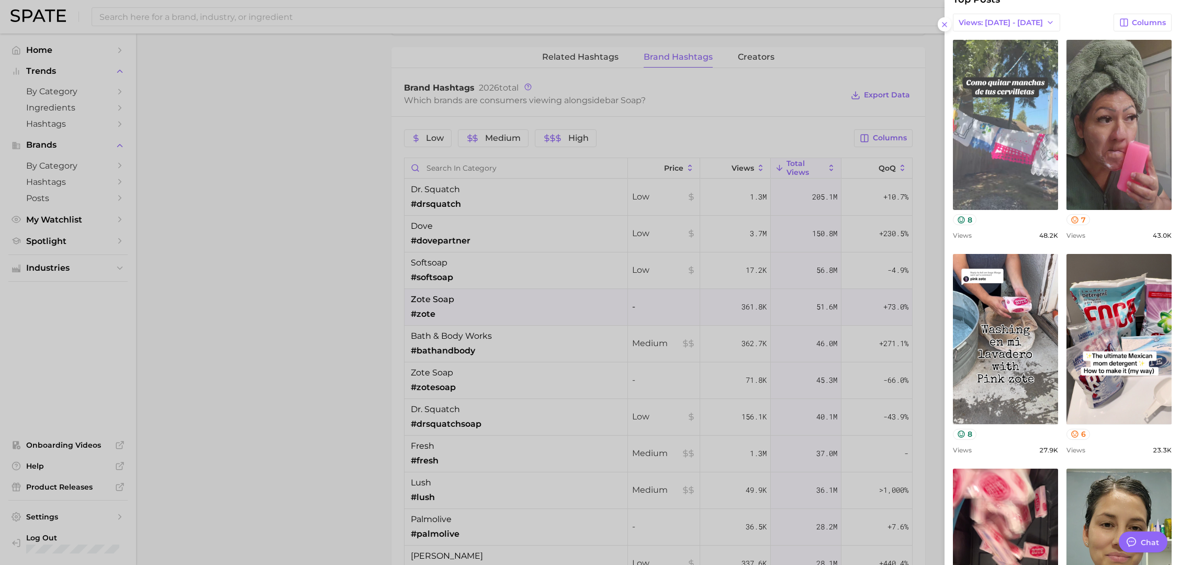
scroll to position [0, 0]
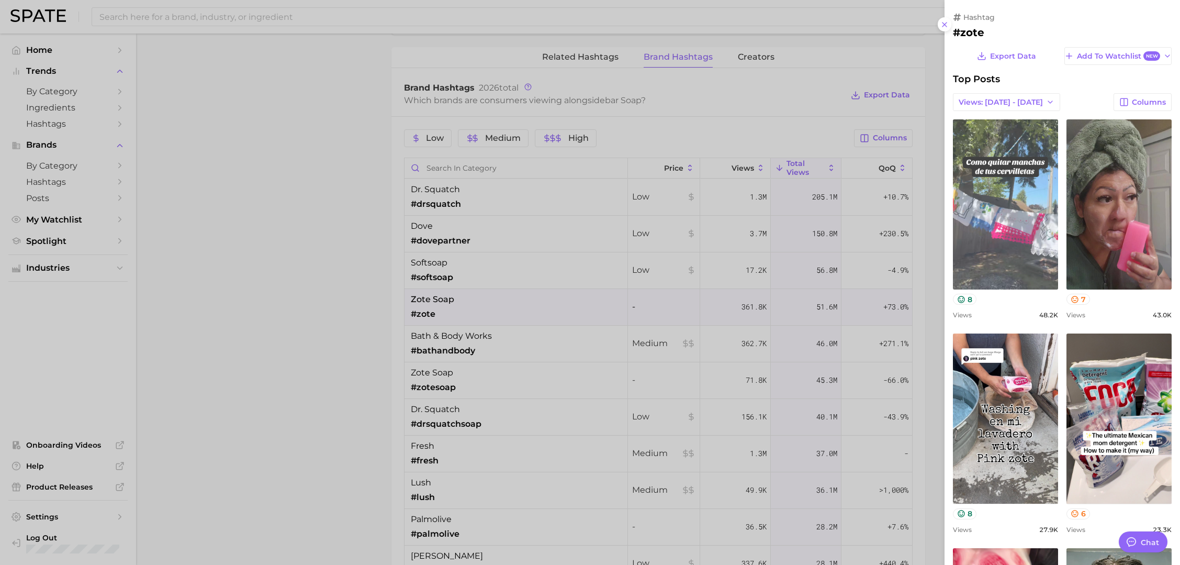
click at [1004, 200] on link "view post on TikTok" at bounding box center [1005, 204] width 105 height 170
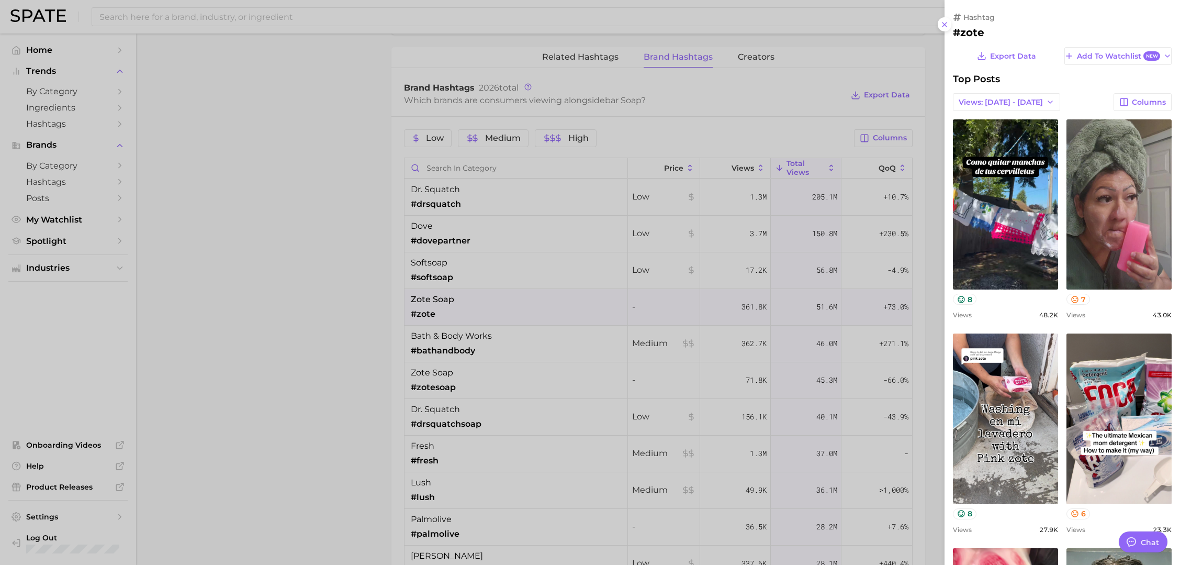
click at [334, 409] on div at bounding box center [590, 282] width 1180 height 565
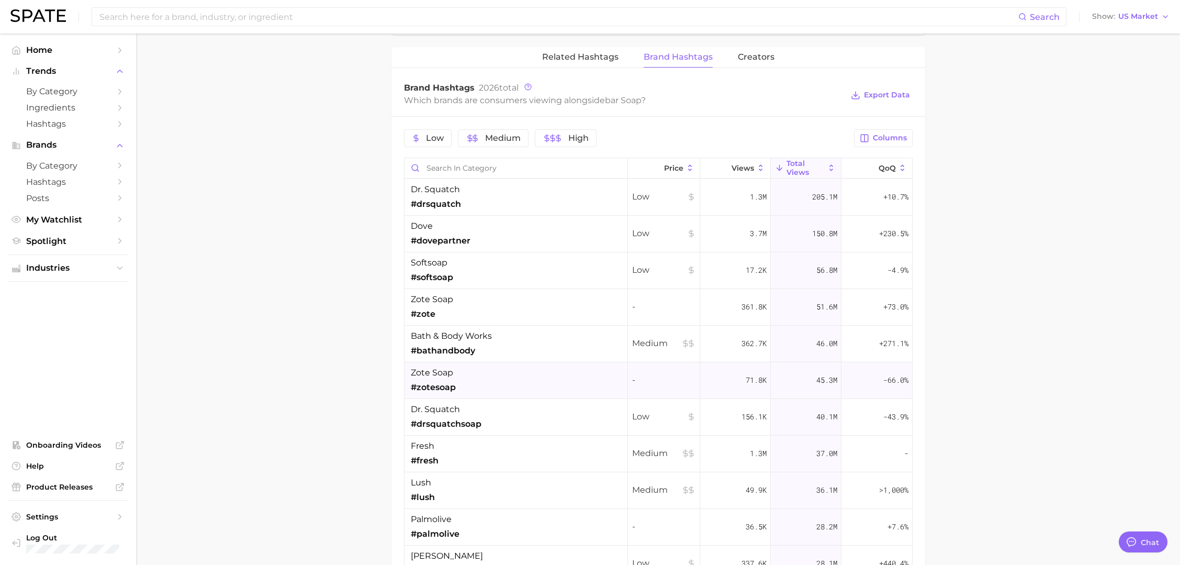
click at [433, 381] on span "#zotesoap" at bounding box center [433, 387] width 45 height 13
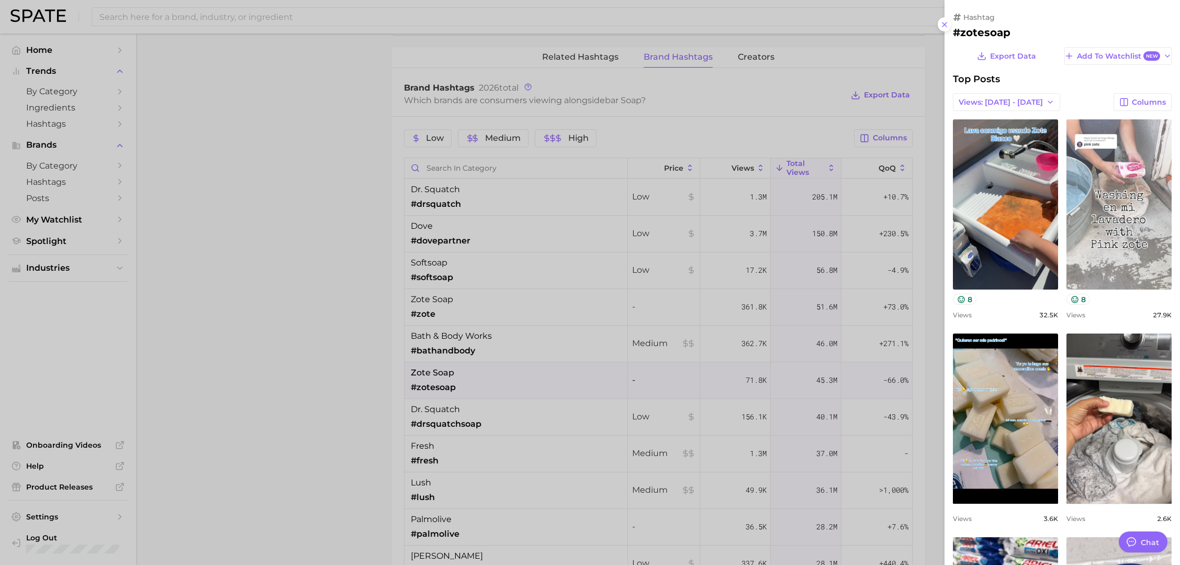
click at [1110, 193] on link "view post on TikTok" at bounding box center [1119, 204] width 105 height 170
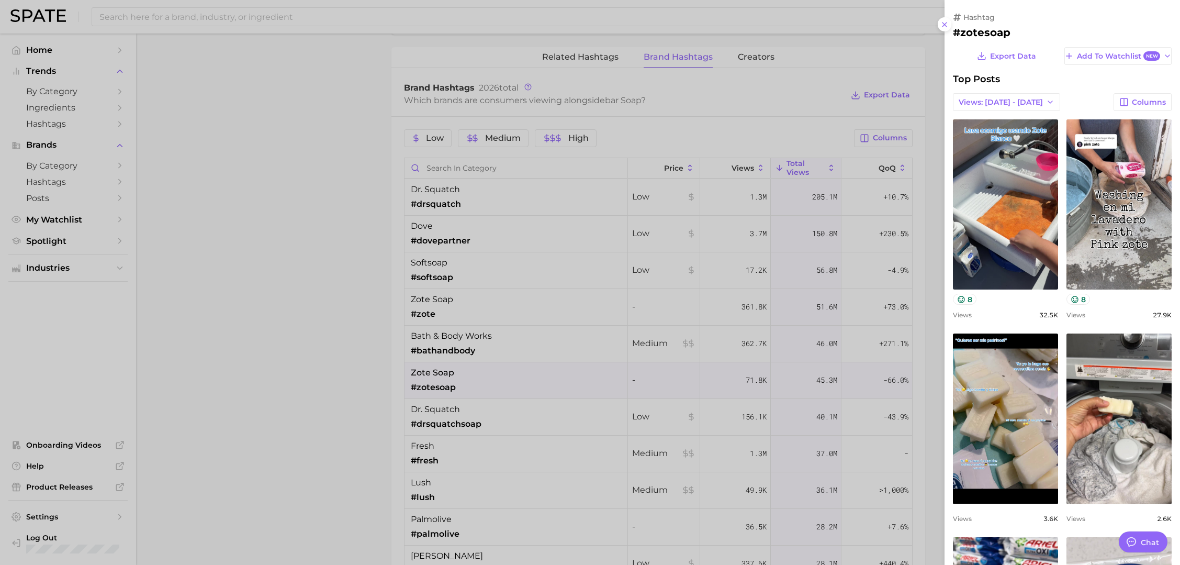
click at [354, 278] on div at bounding box center [590, 282] width 1180 height 565
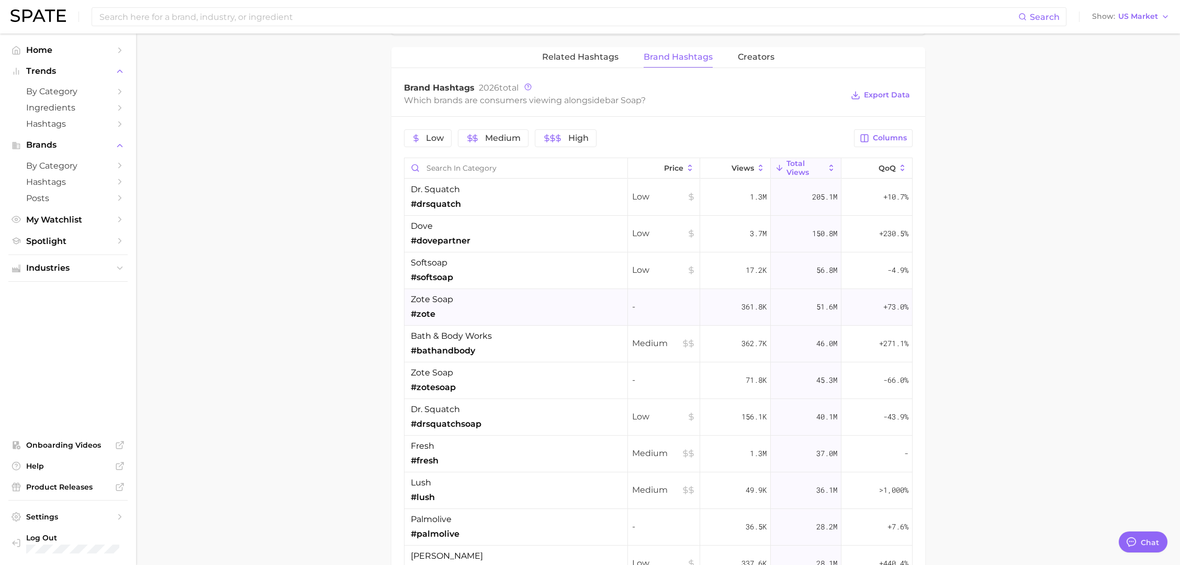
click at [429, 308] on span "#zote" at bounding box center [423, 314] width 25 height 13
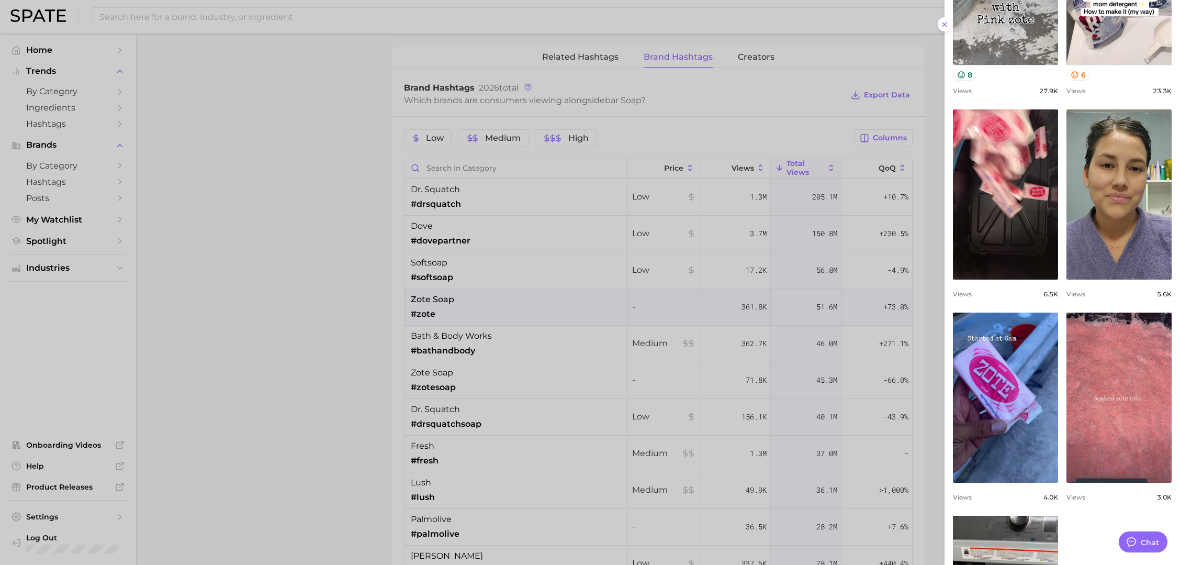
scroll to position [443, 0]
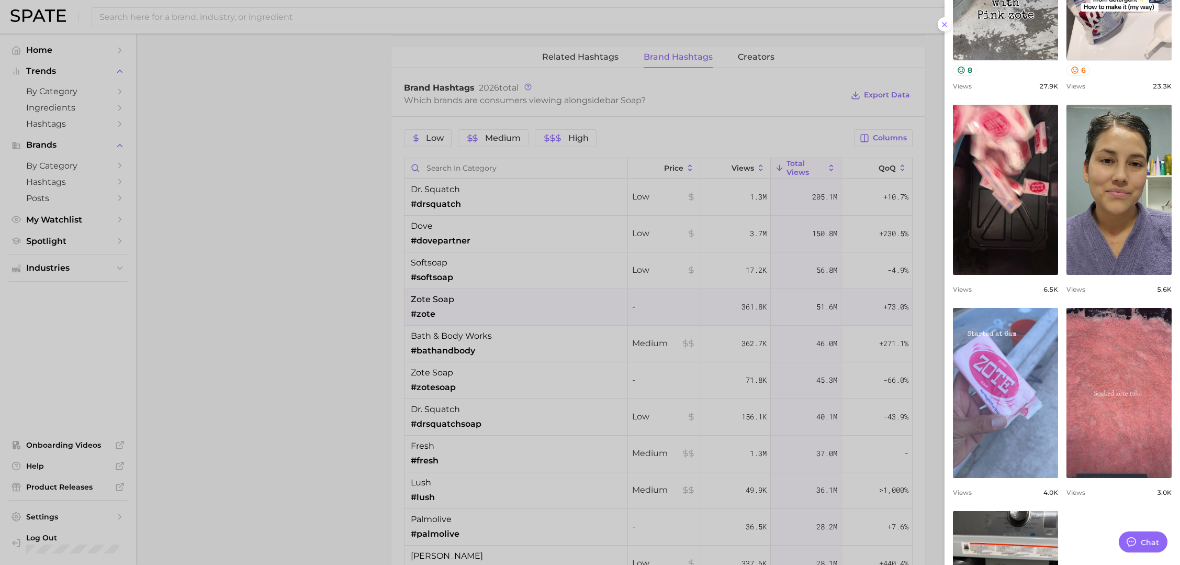
click at [1018, 367] on link "view post on TikTok" at bounding box center [1005, 393] width 105 height 170
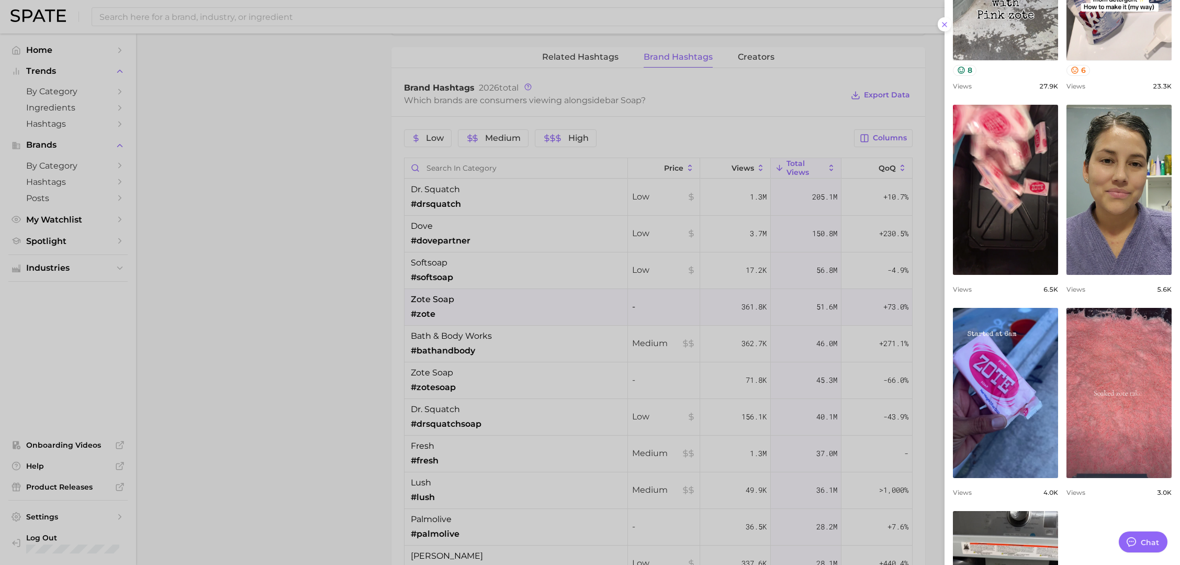
click at [315, 235] on div at bounding box center [590, 282] width 1180 height 565
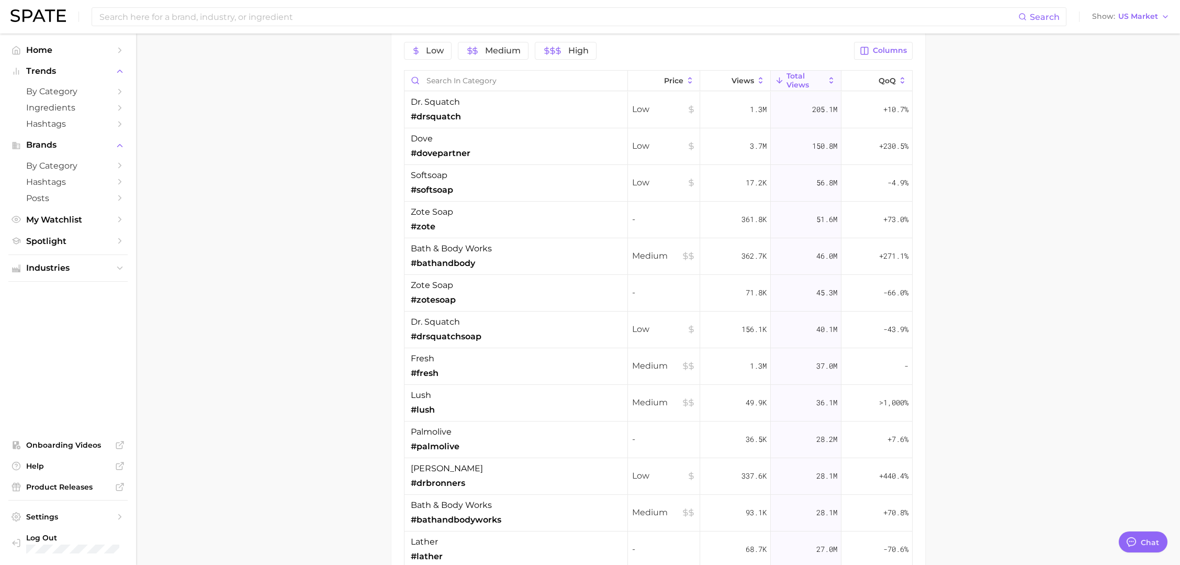
scroll to position [1127, 0]
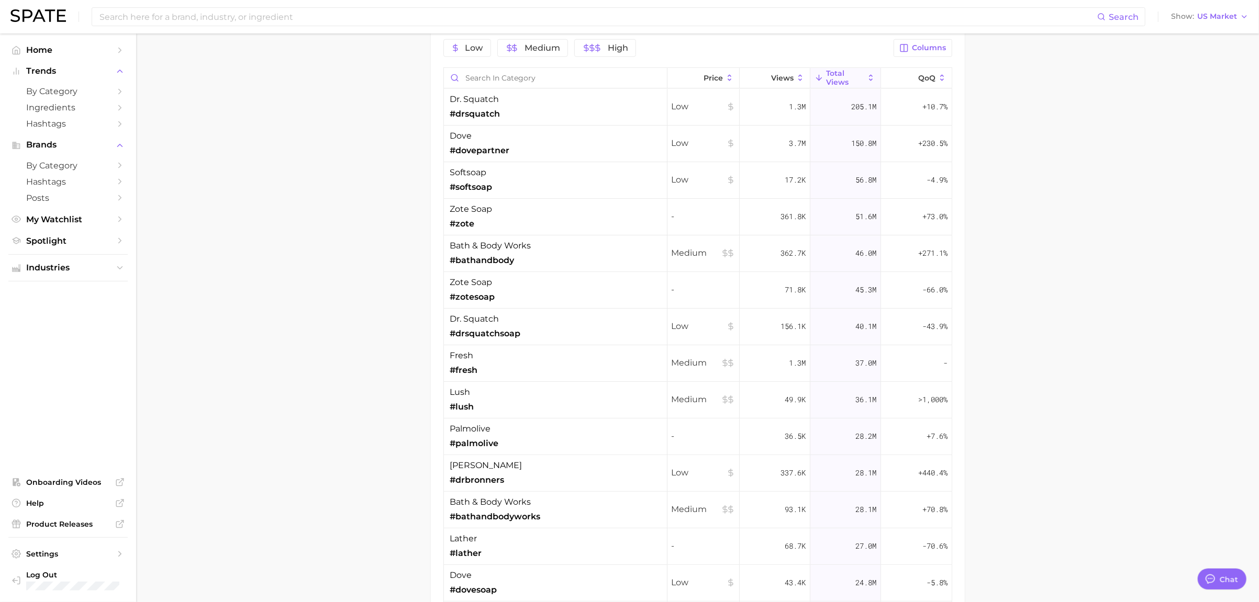
type textarea "x"
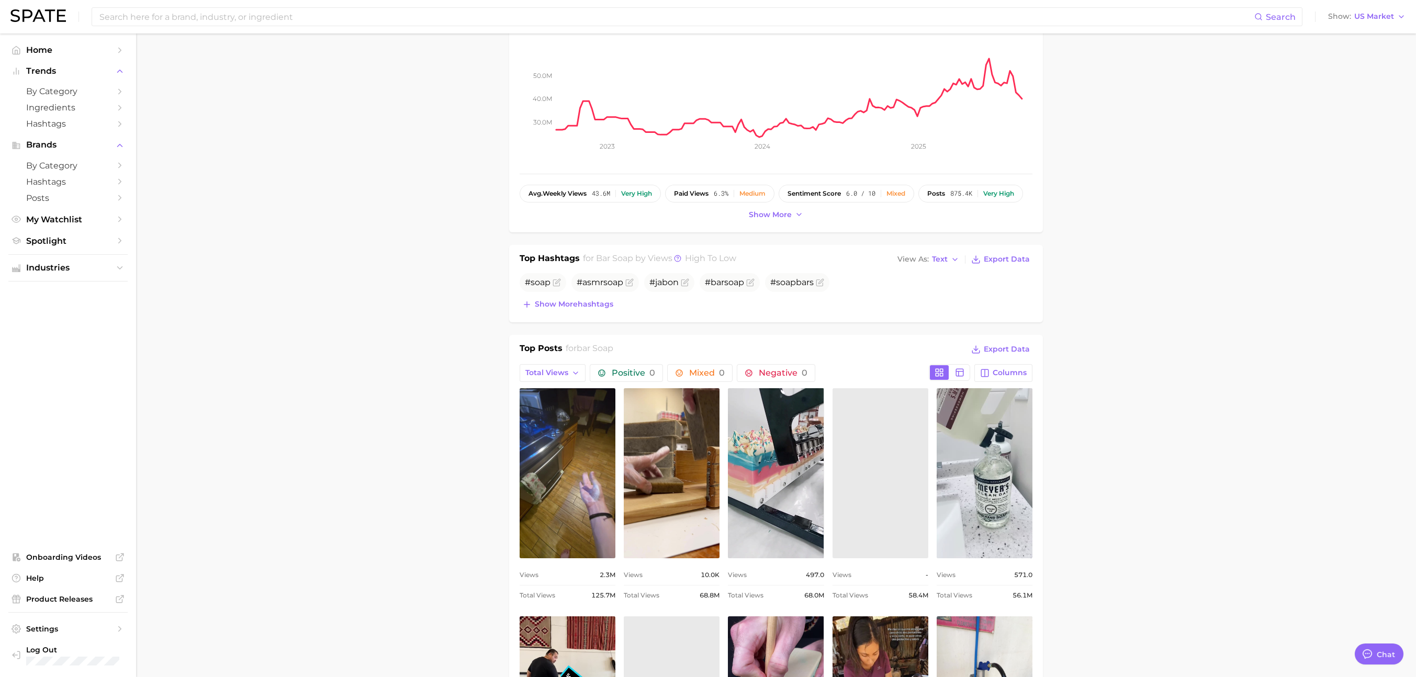
scroll to position [0, 0]
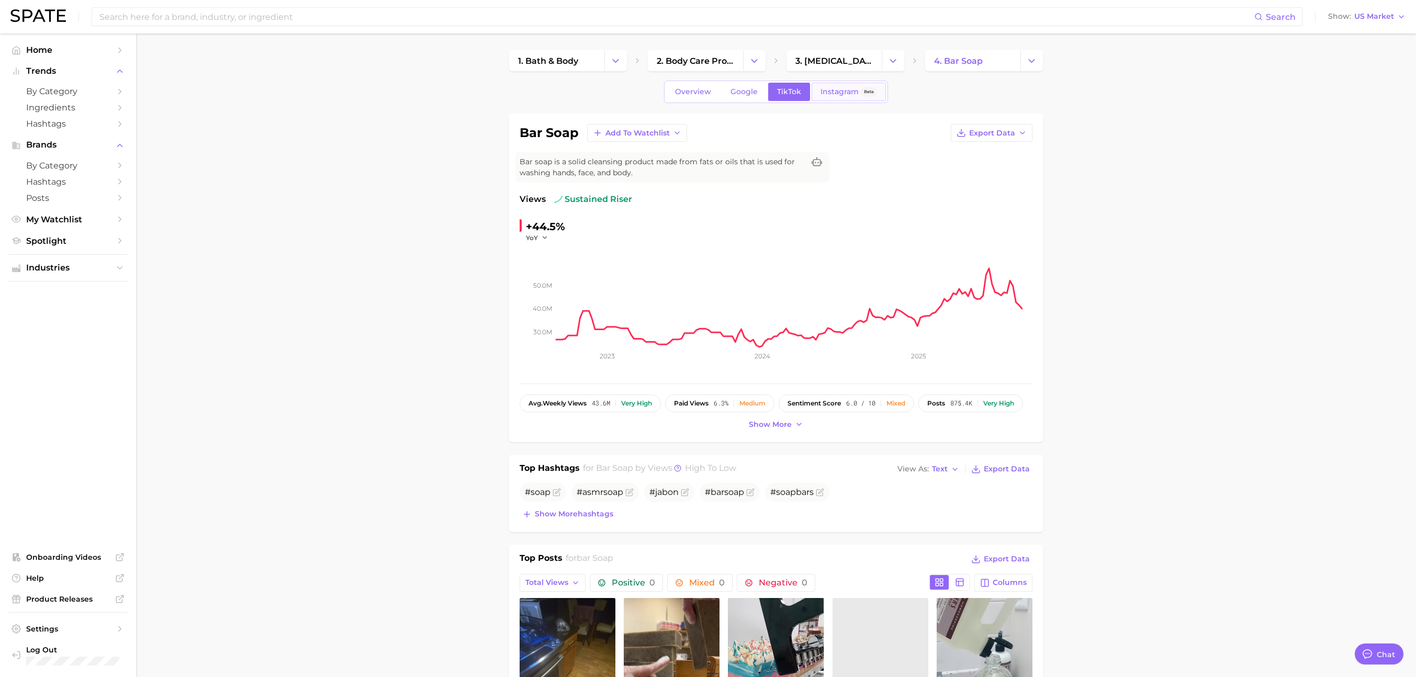
click at [837, 92] on span "Instagram" at bounding box center [840, 91] width 38 height 9
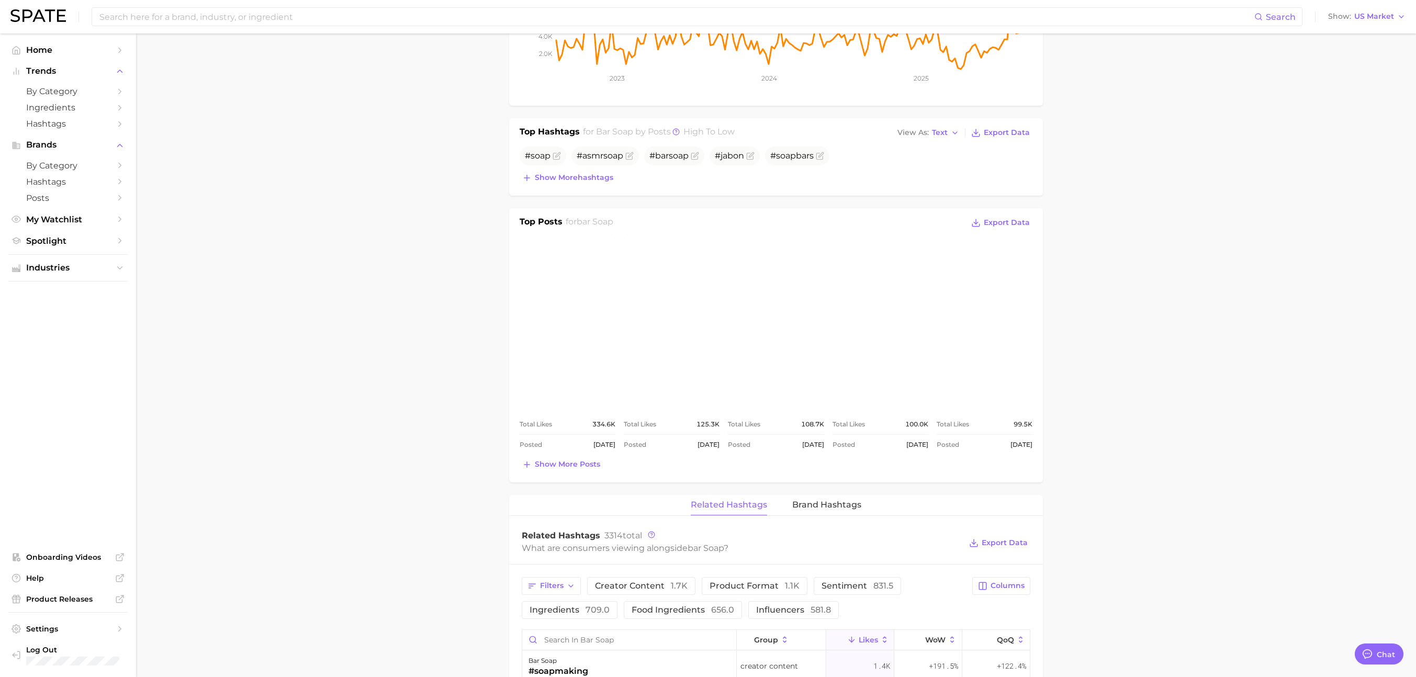
scroll to position [320, 0]
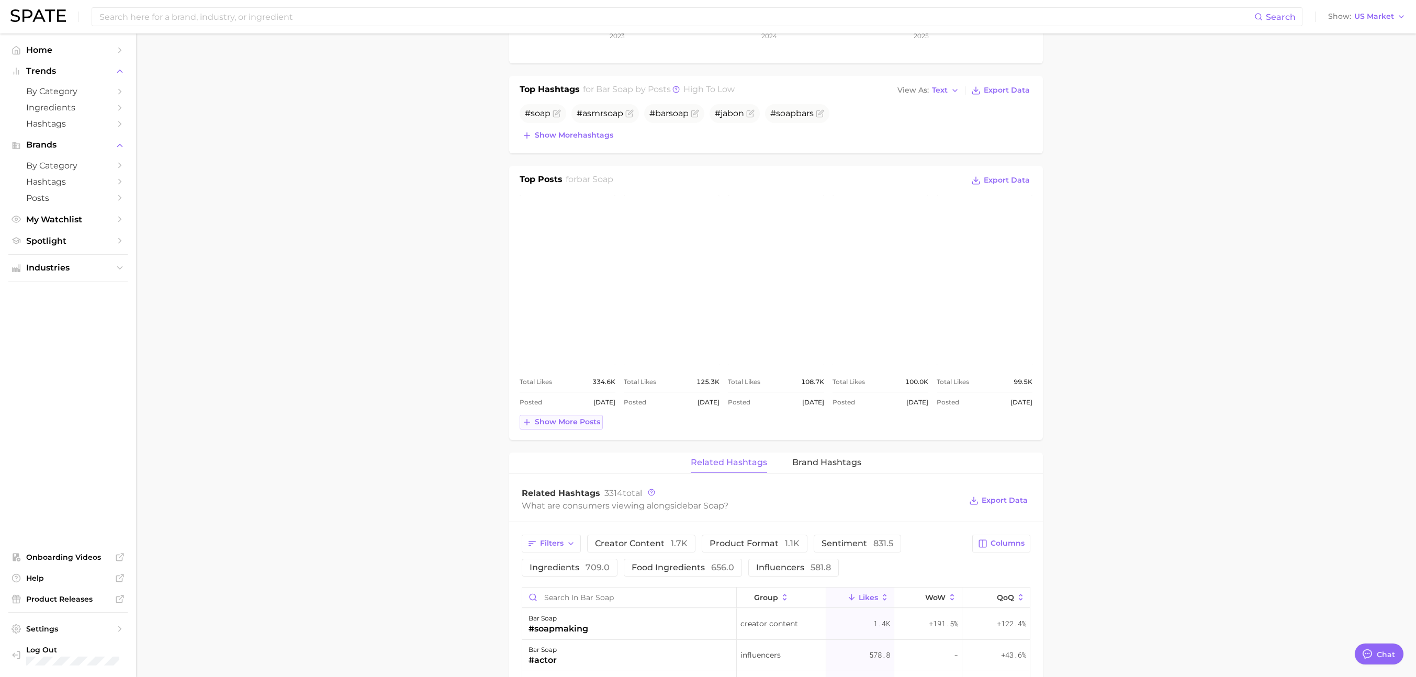
click at [582, 420] on span "Show more posts" at bounding box center [567, 422] width 65 height 9
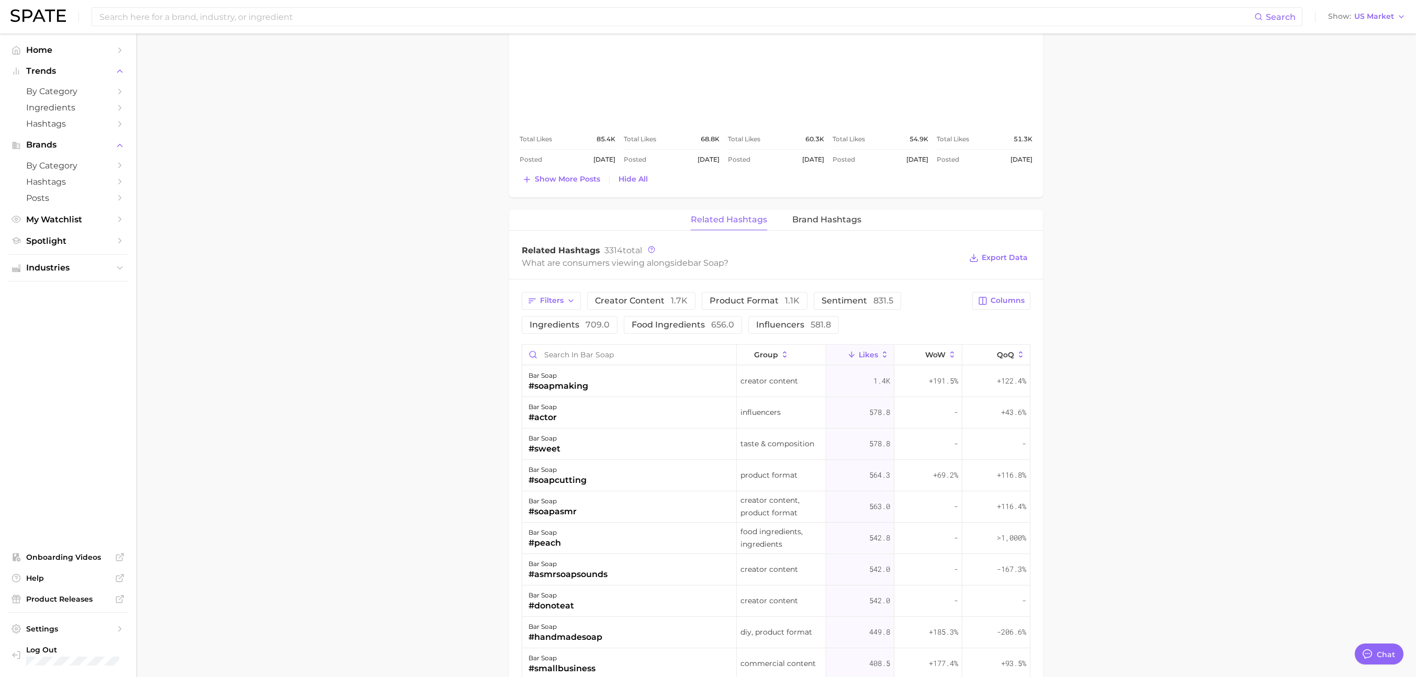
scroll to position [792, 0]
click at [779, 346] on button "group" at bounding box center [782, 354] width 90 height 20
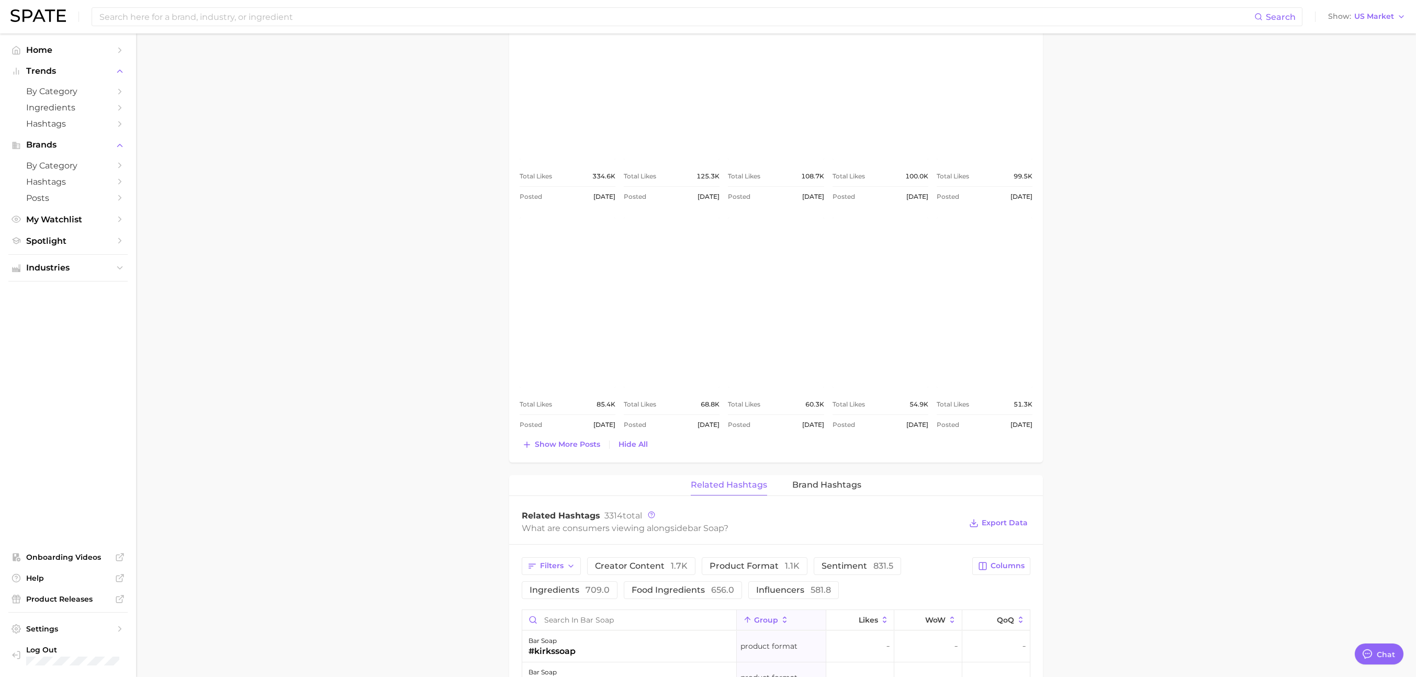
scroll to position [528, 0]
click at [828, 480] on span "Brand Hashtags" at bounding box center [826, 483] width 69 height 9
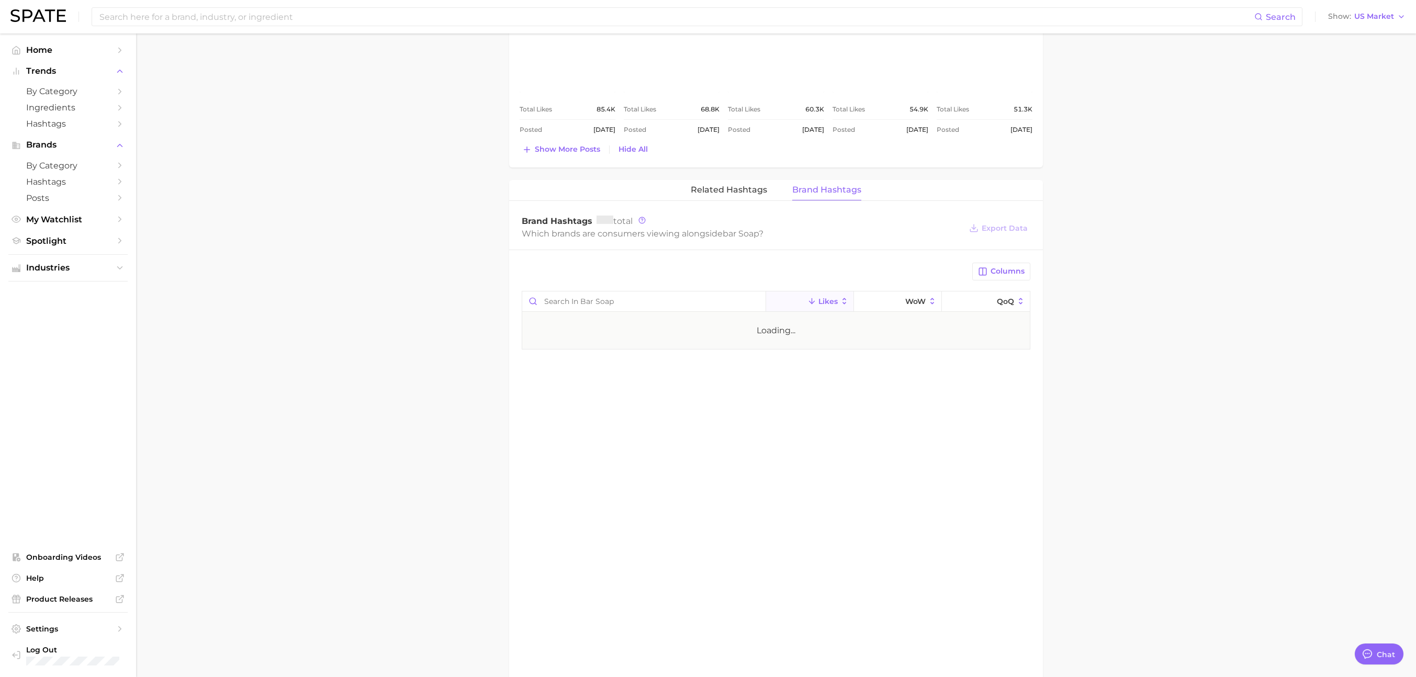
scroll to position [907, 0]
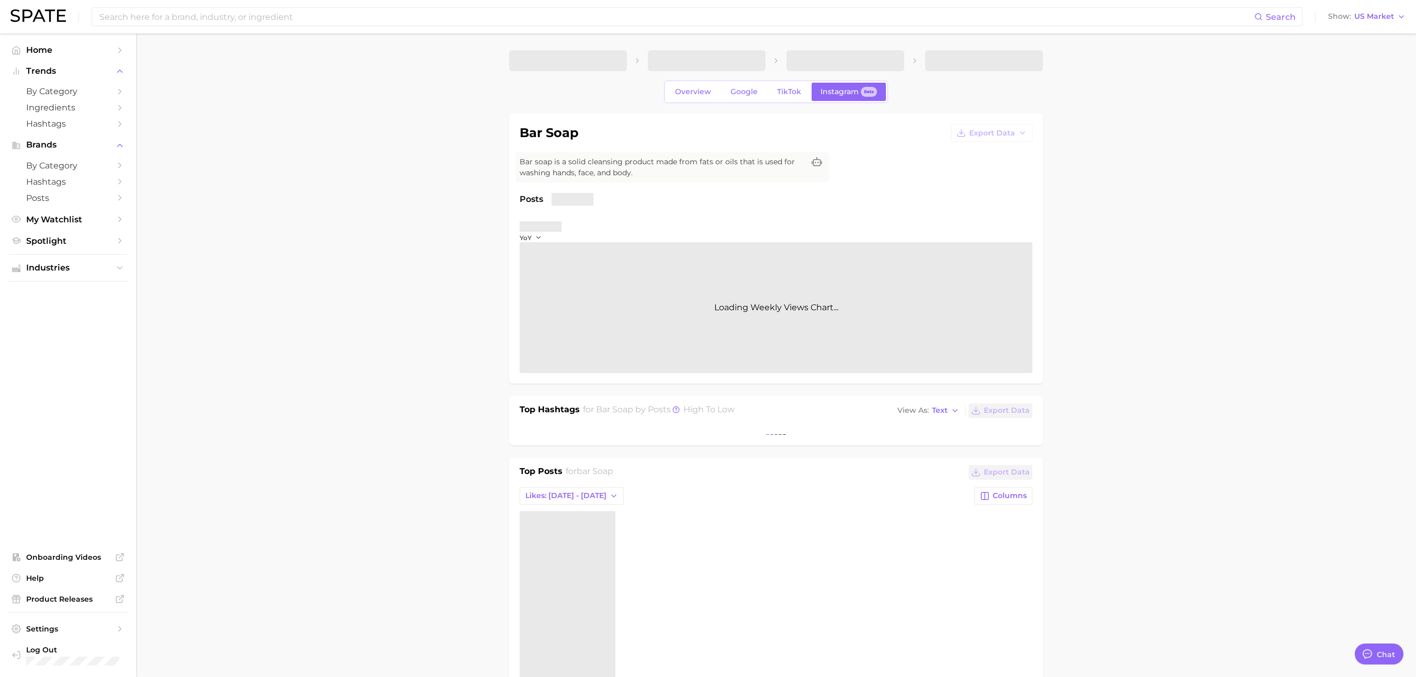
type textarea "x"
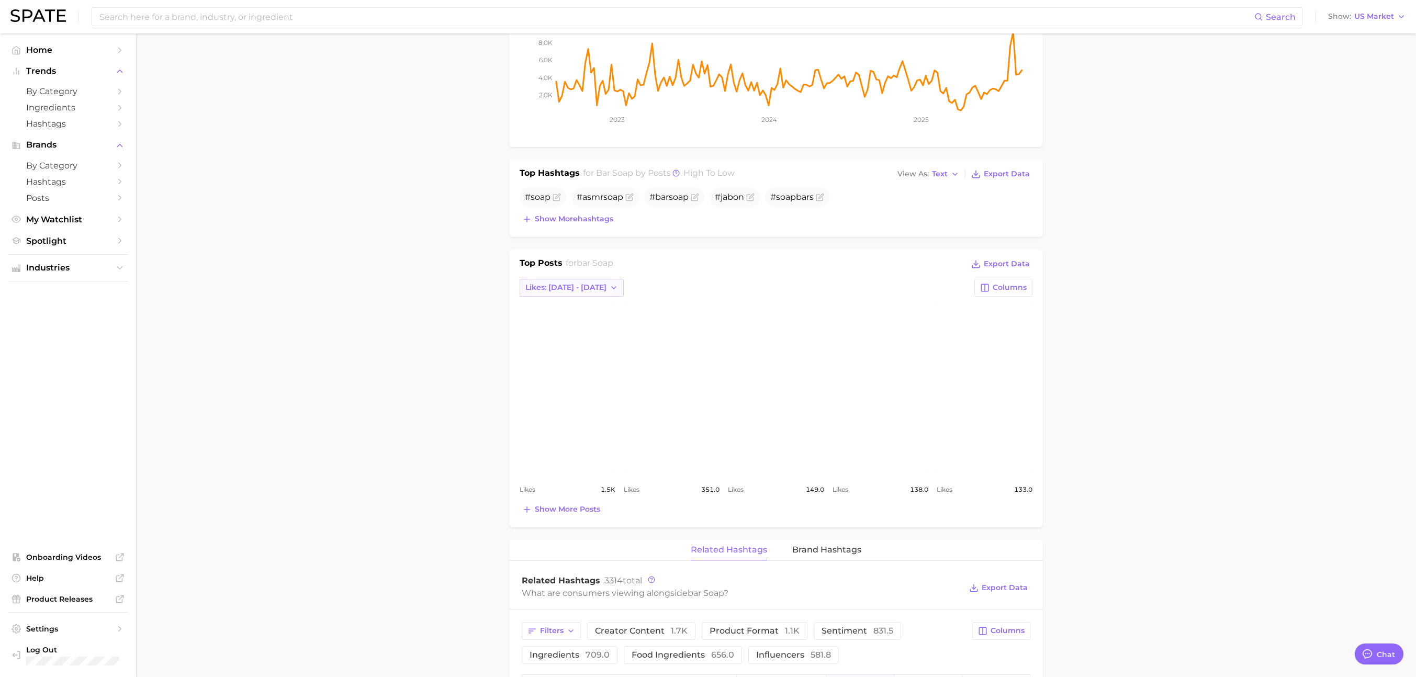
scroll to position [261, 0]
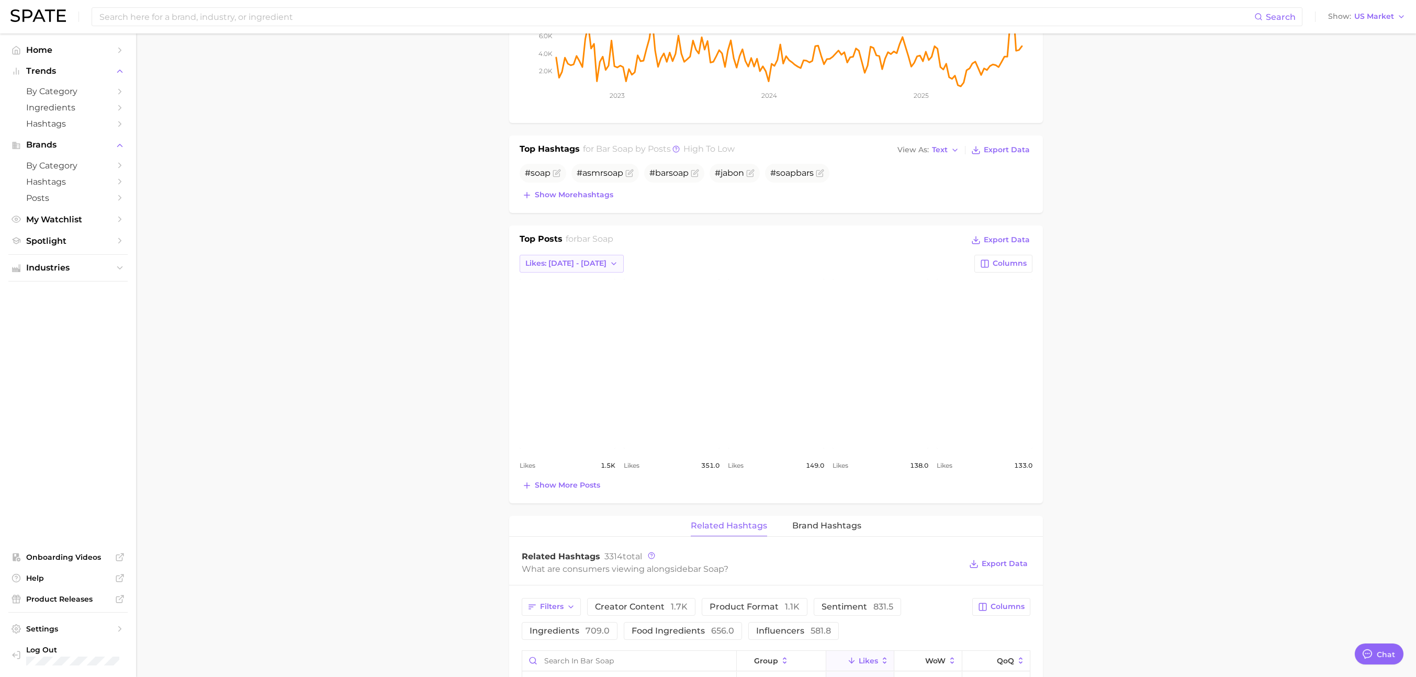
click at [562, 265] on span "Likes: Aug 24 - 31" at bounding box center [565, 263] width 81 height 9
click at [553, 316] on span "Total Likes" at bounding box center [545, 320] width 40 height 9
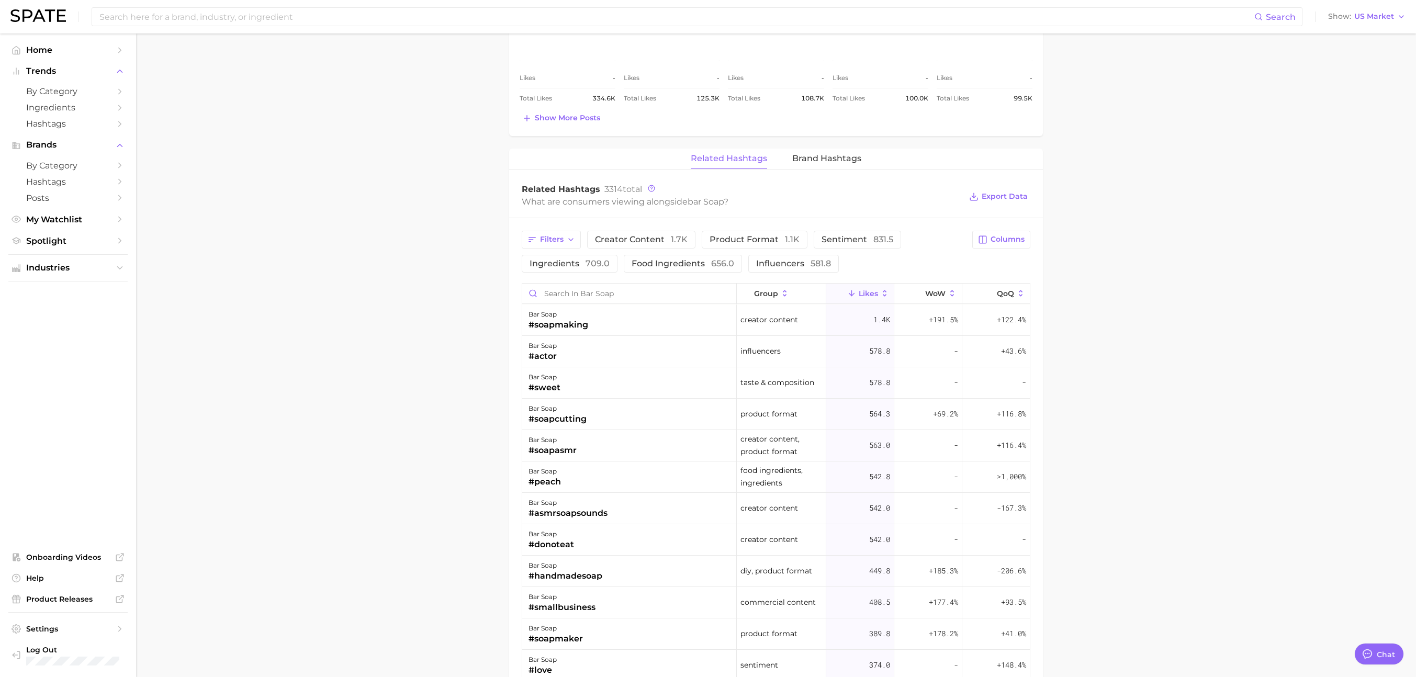
scroll to position [648, 0]
click at [878, 285] on button "Likes" at bounding box center [860, 294] width 68 height 20
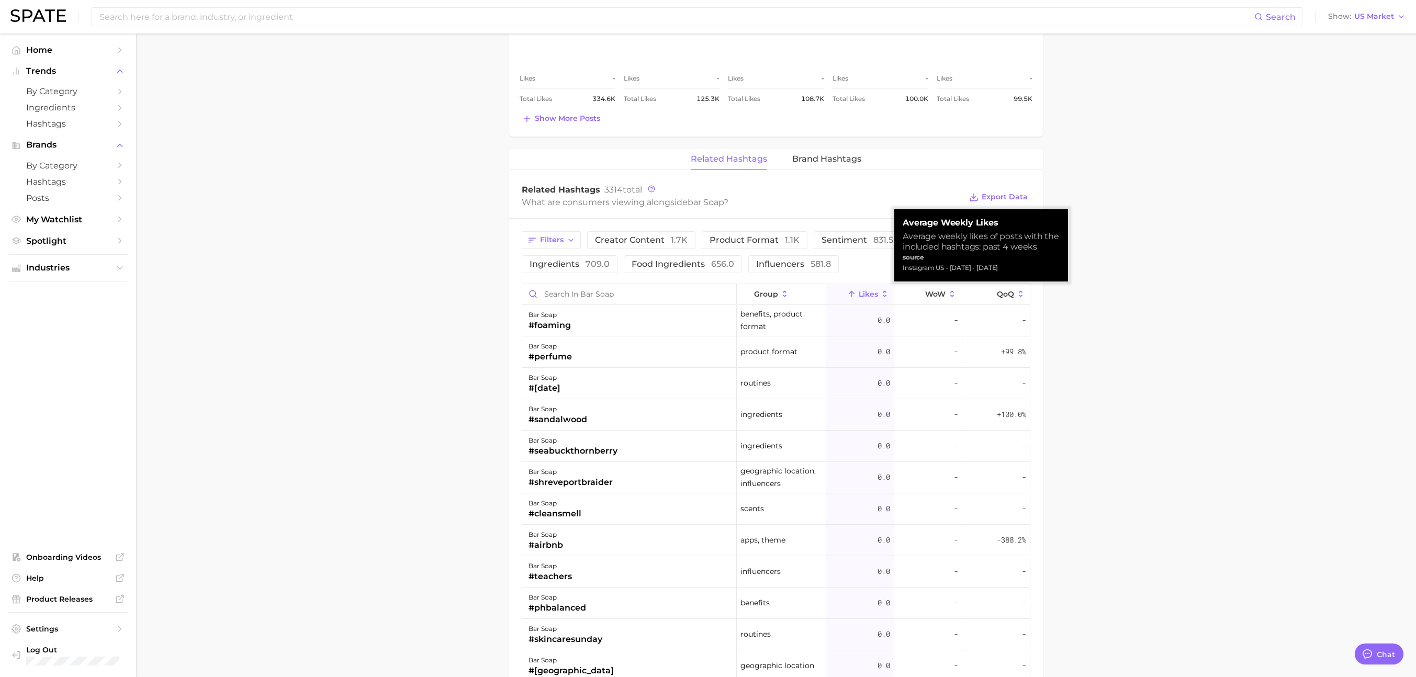
click at [873, 290] on span "Likes" at bounding box center [868, 294] width 19 height 8
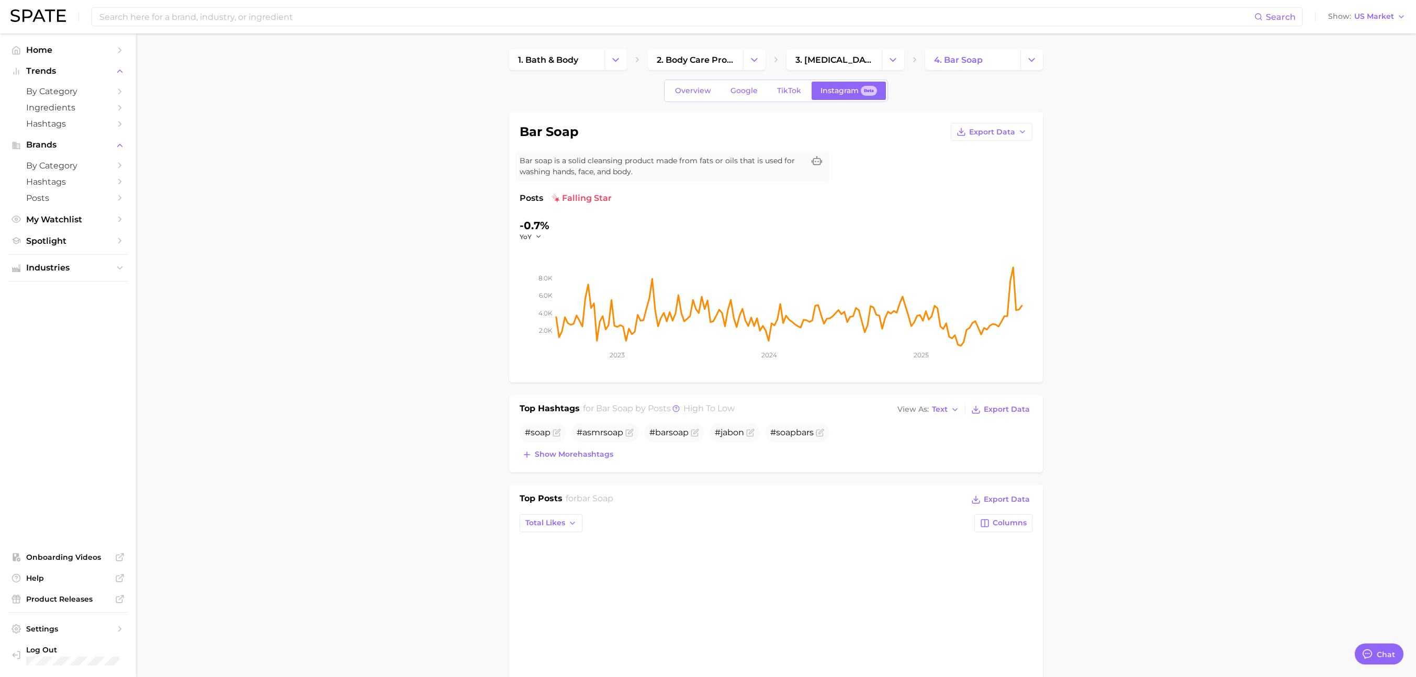
scroll to position [0, 0]
click at [990, 58] on link "4. bar soap" at bounding box center [972, 60] width 95 height 21
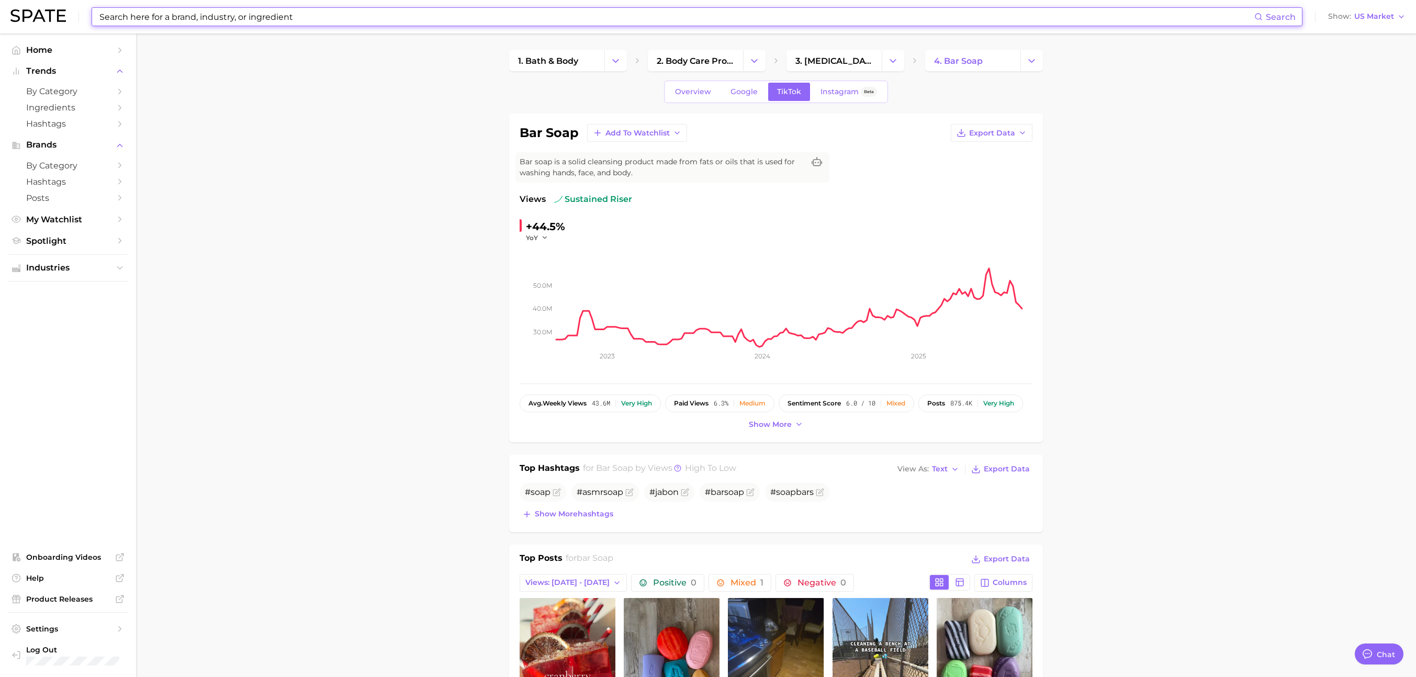
click at [194, 19] on input at bounding box center [676, 17] width 1156 height 18
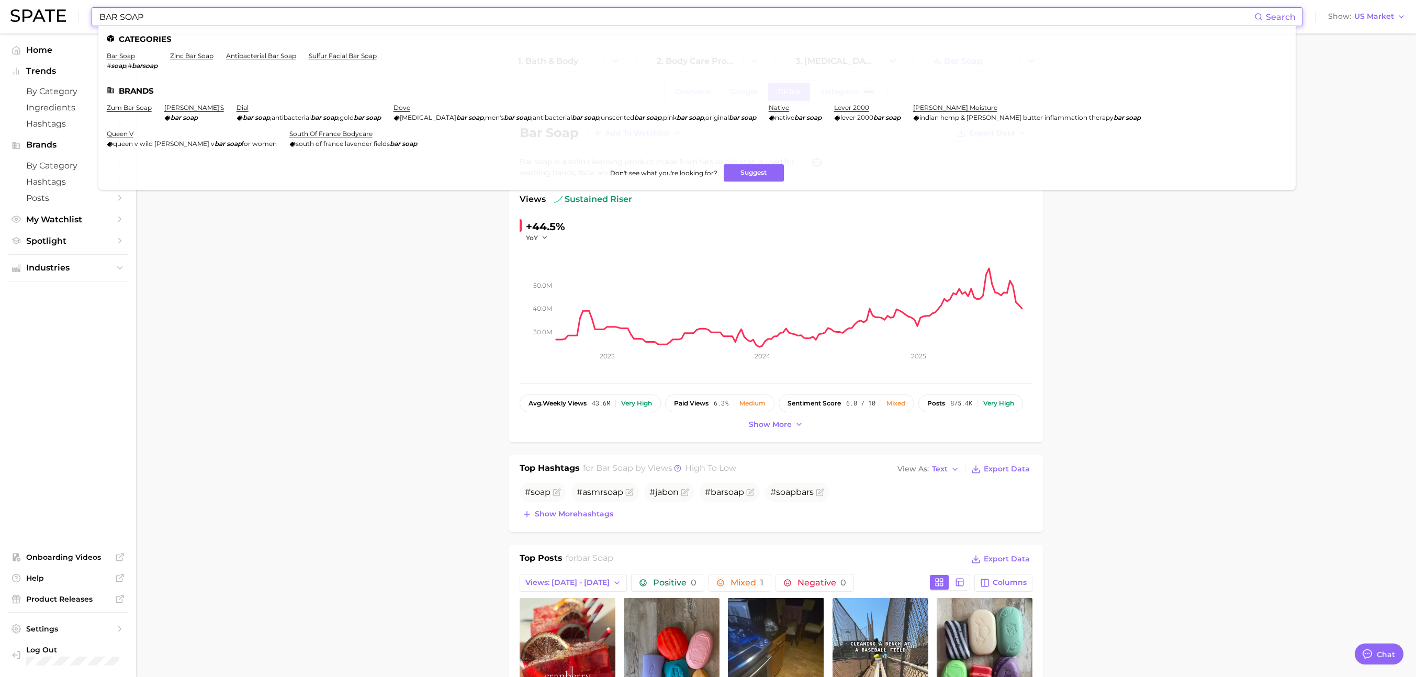
type input "BAR SOAP"
